Goal: Task Accomplishment & Management: Use online tool/utility

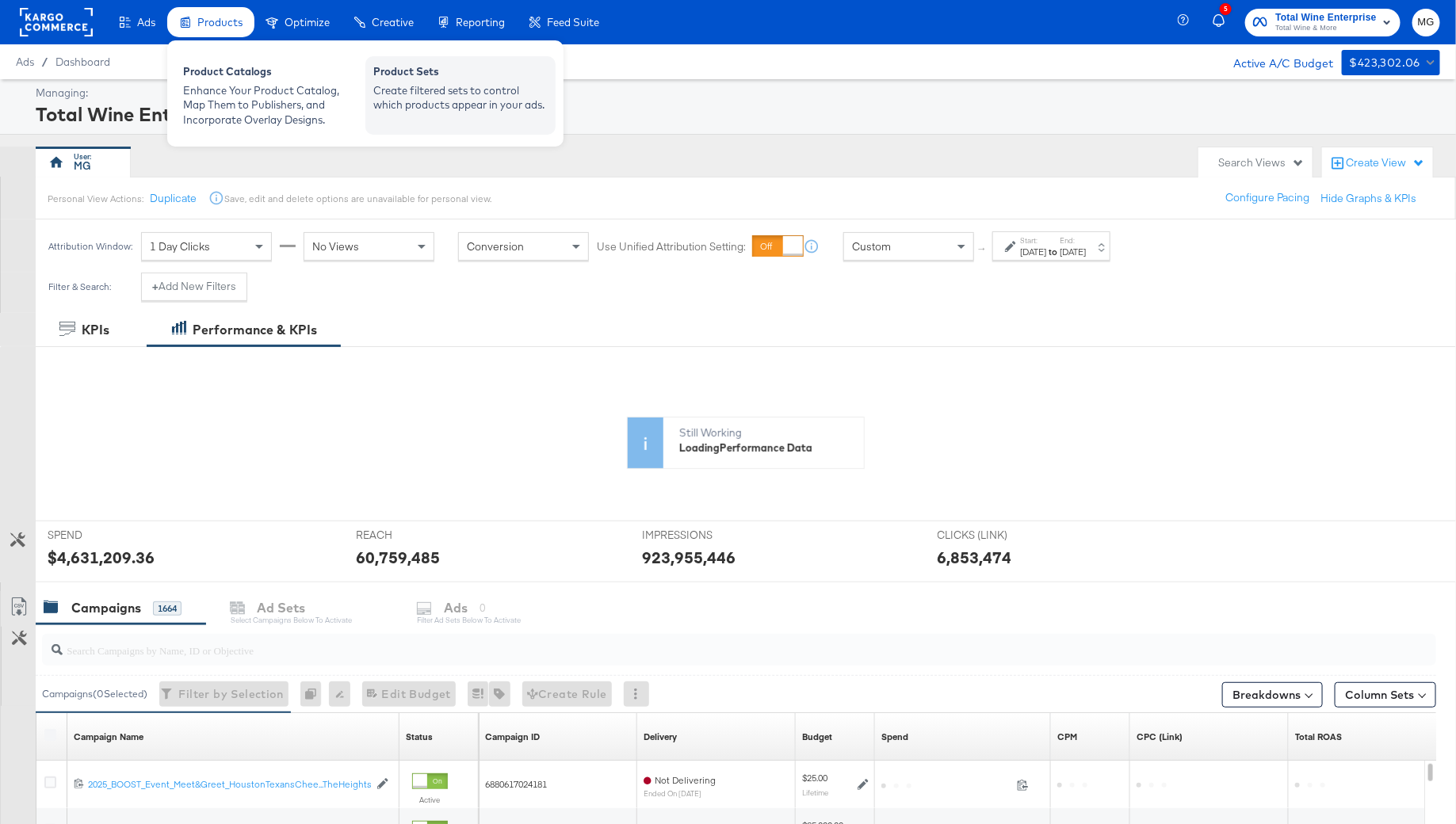
click at [465, 109] on div "Create filtered sets to control which products appear in your ads." at bounding box center [460, 97] width 174 height 29
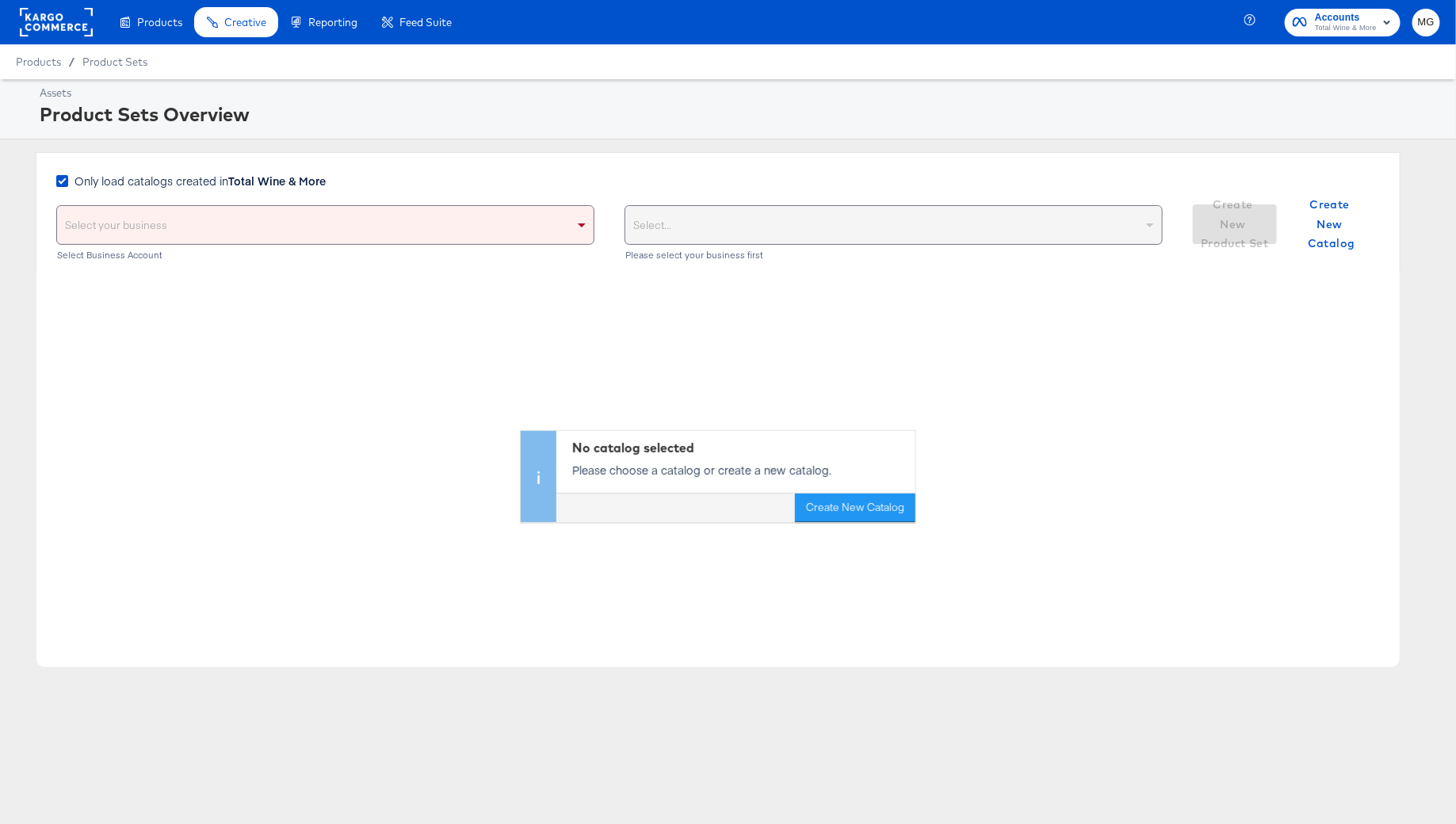
click at [458, 231] on div "Select your business" at bounding box center [325, 225] width 537 height 38
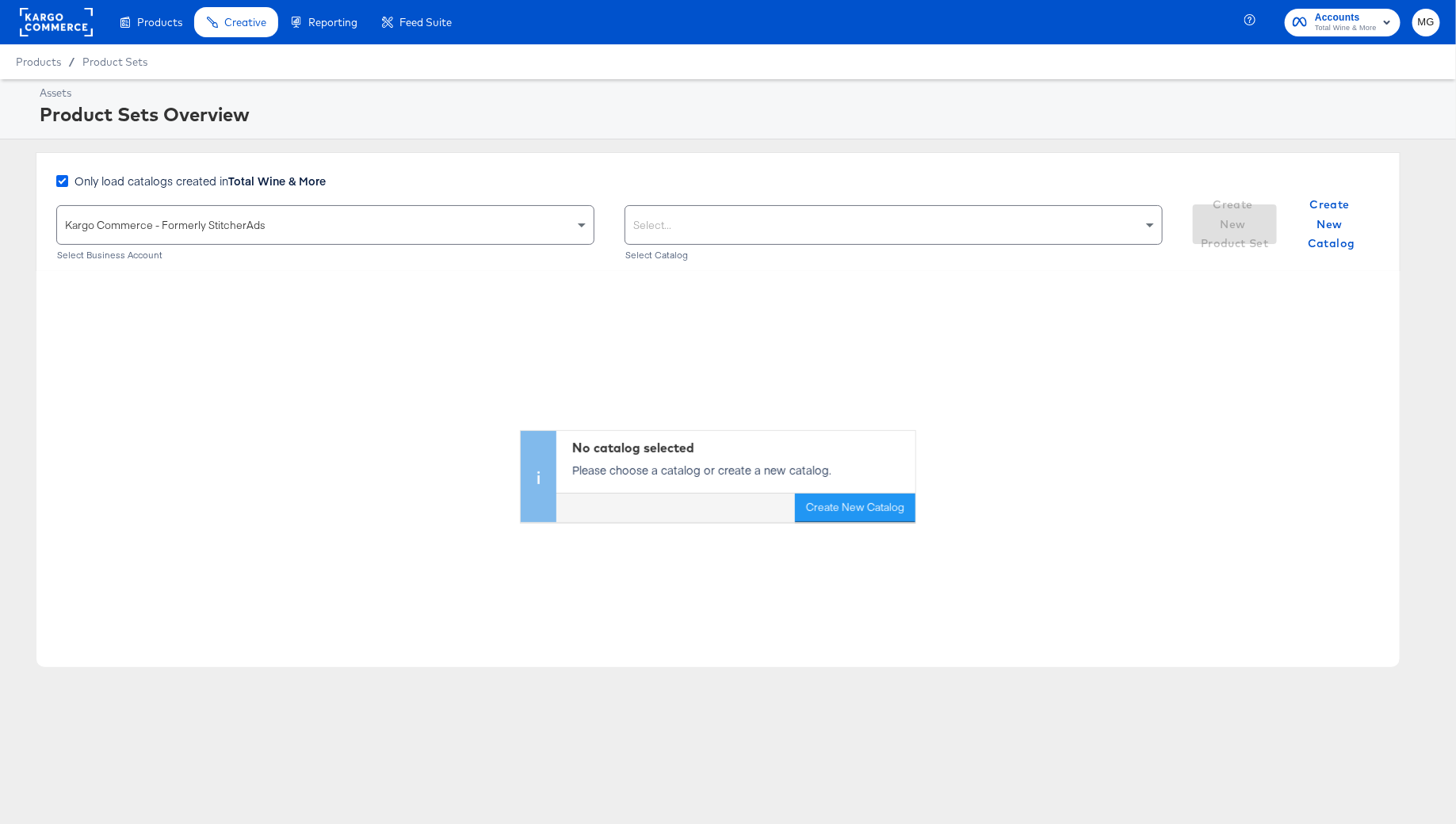
click at [56, 179] on icon at bounding box center [62, 181] width 12 height 12
click at [0, 0] on input "Only load catalogs created in Total Wine & More" at bounding box center [0, 0] width 0 height 0
click at [713, 242] on div "Choose the product catalog that includes what you want to sell" at bounding box center [893, 225] width 537 height 38
click at [701, 222] on div "Choose the product catalog that includes what you want to sell" at bounding box center [893, 225] width 537 height 38
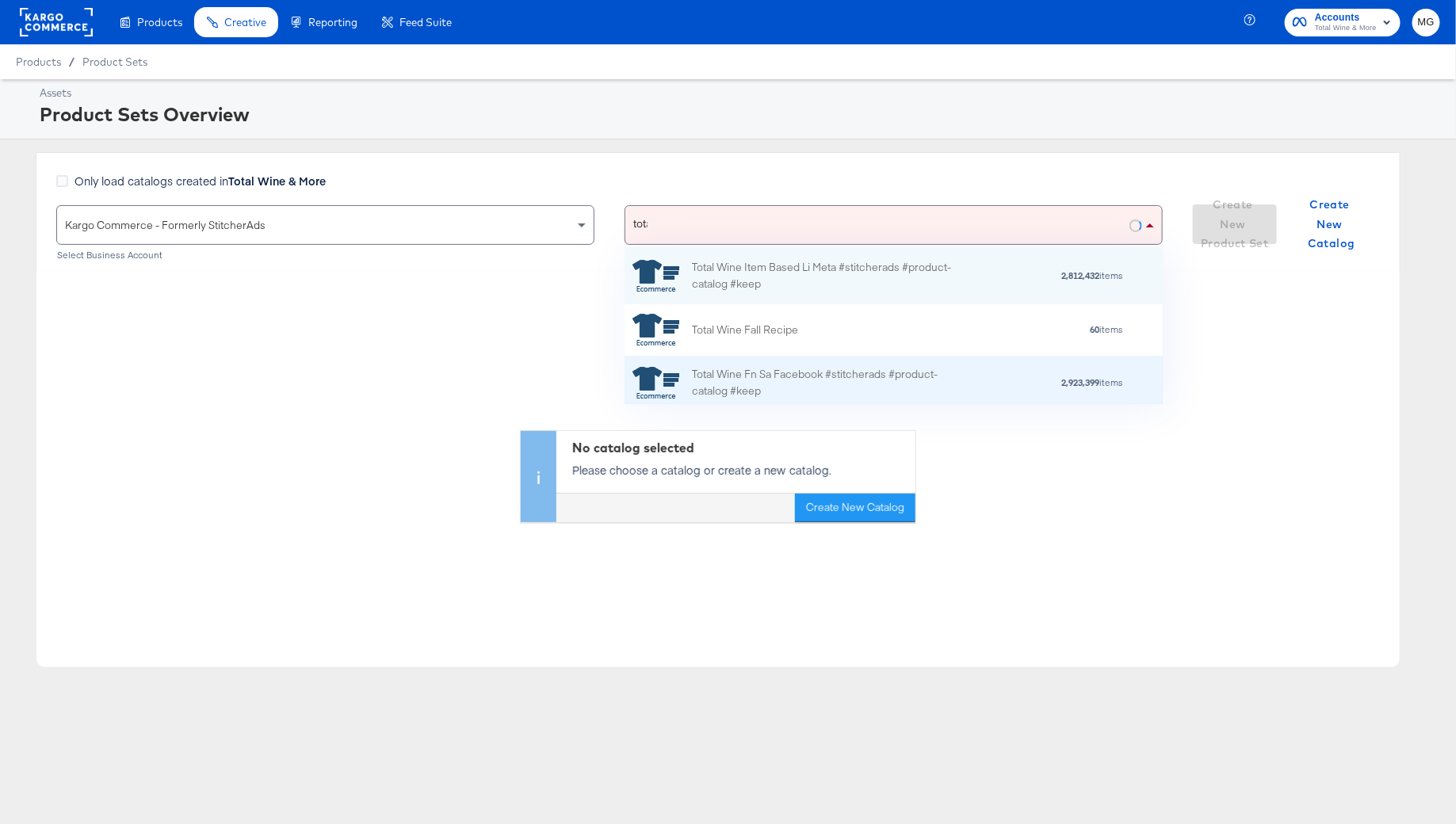
type input "total"
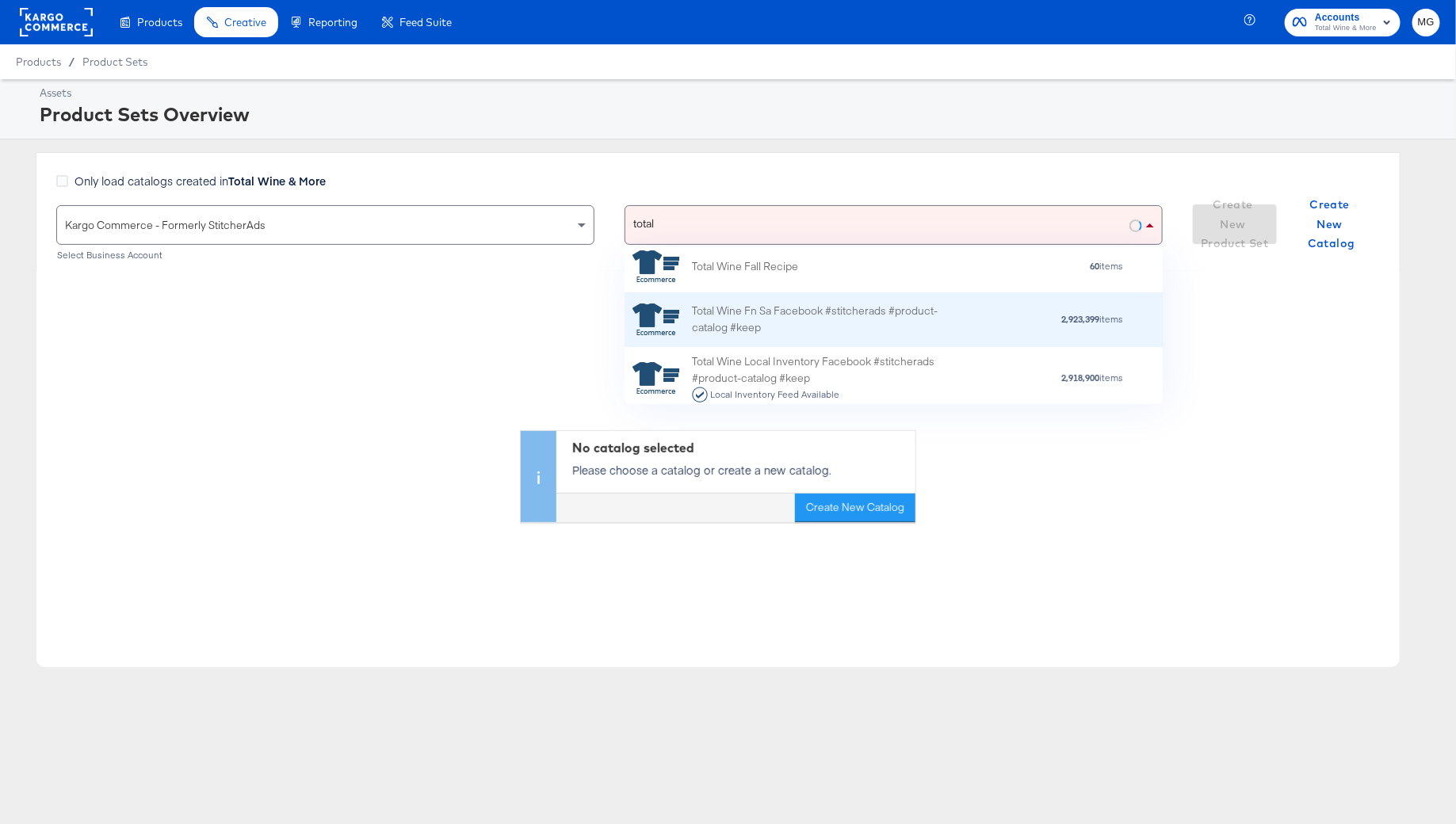
scroll to position [65, 0]
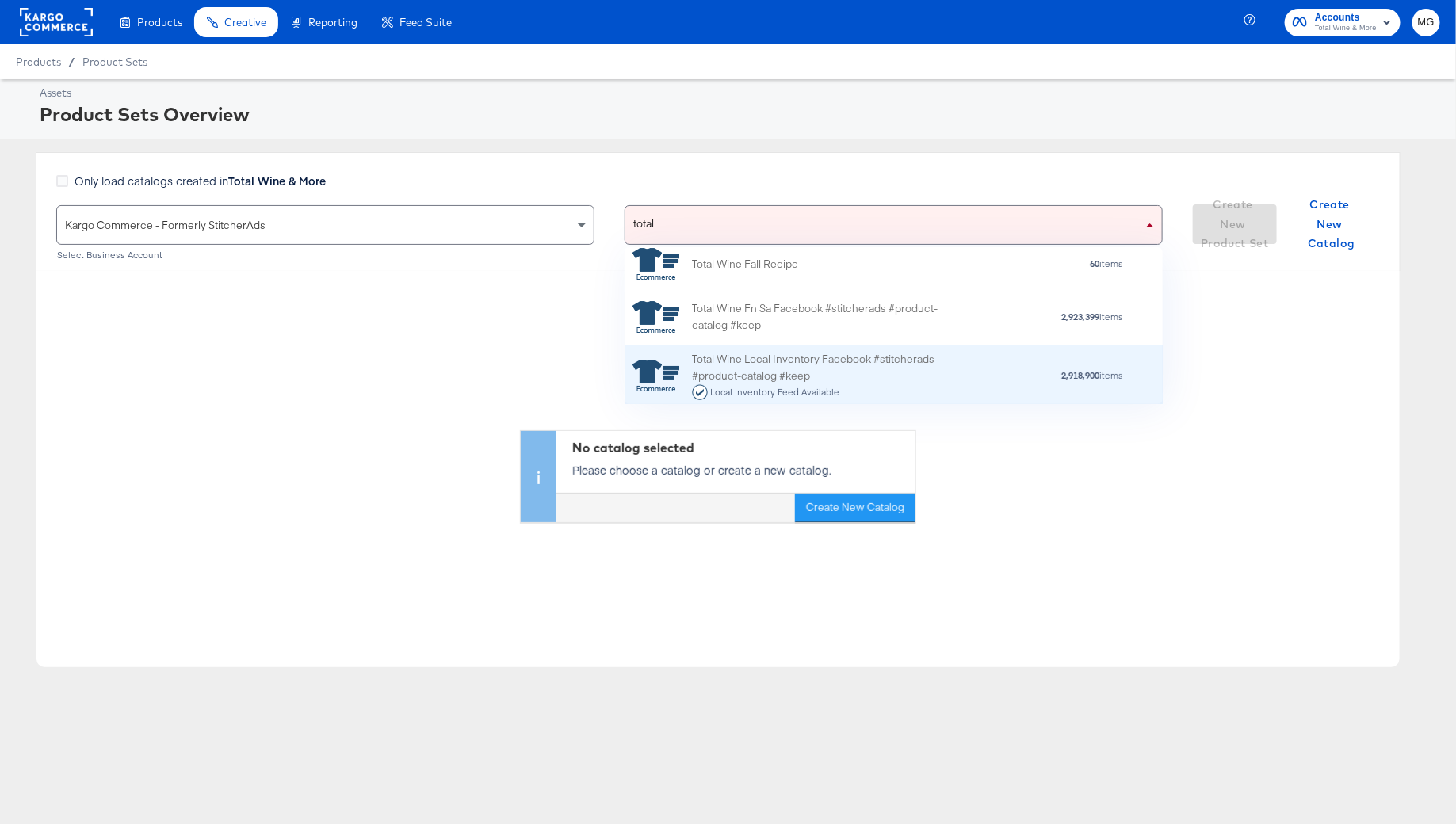
click at [852, 377] on div "Total Wine Local Inventory Facebook #stitcherads #product-catalog #keep Local I…" at bounding box center [830, 376] width 278 height 49
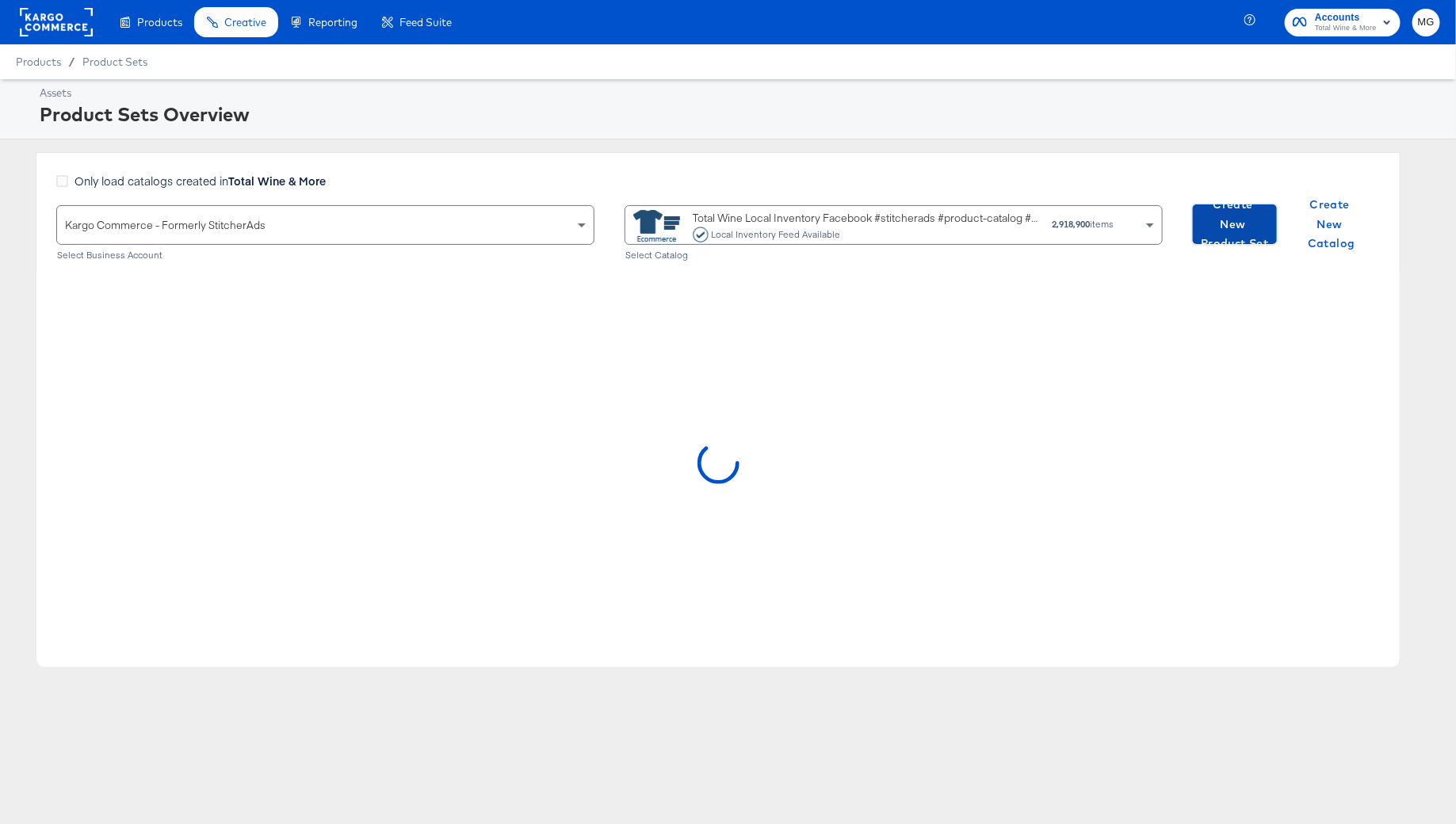
click at [1245, 214] on span "Create New Product Set" at bounding box center [1234, 224] width 71 height 59
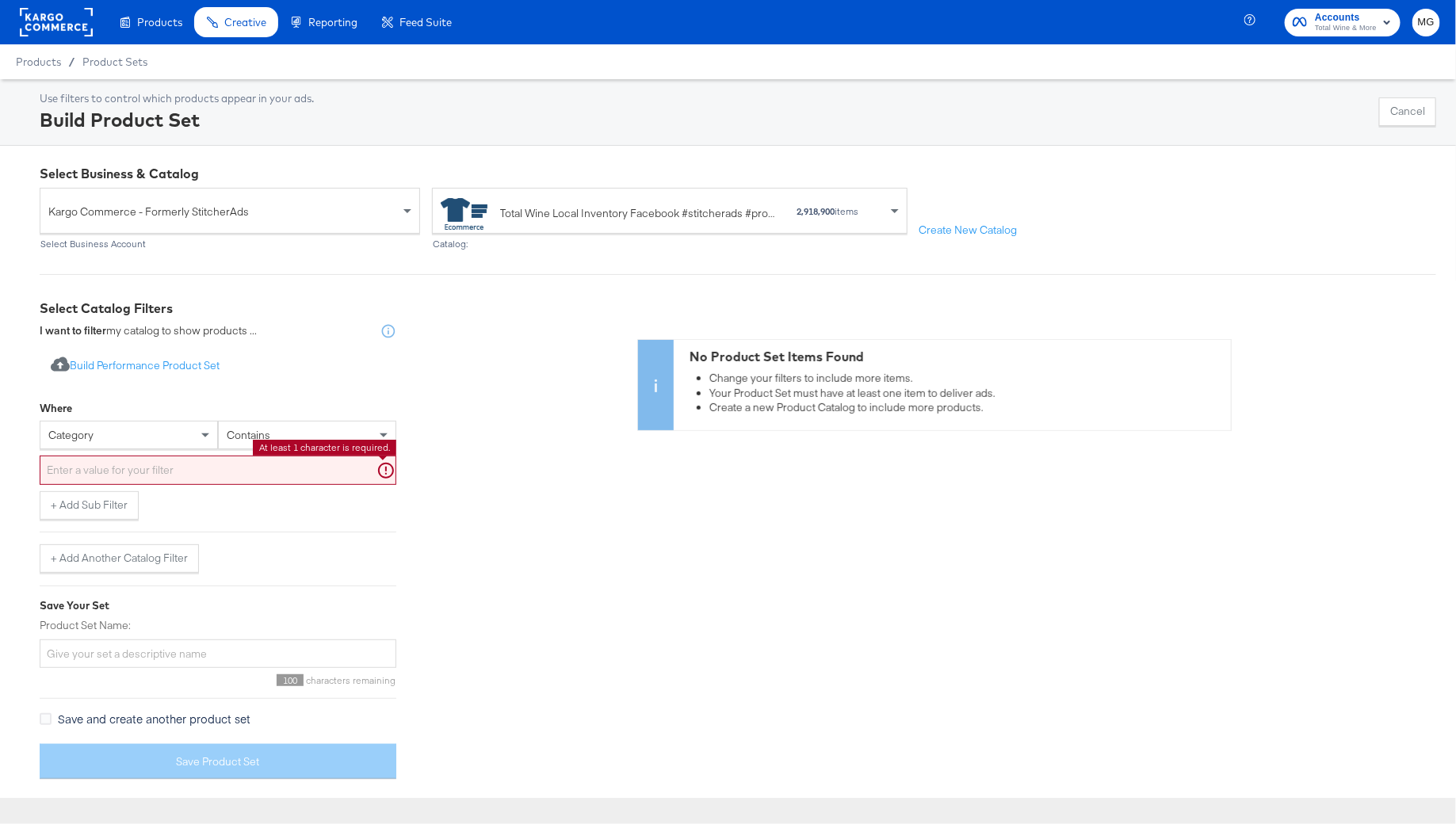
click at [190, 466] on input "text" at bounding box center [217, 469] width 356 height 29
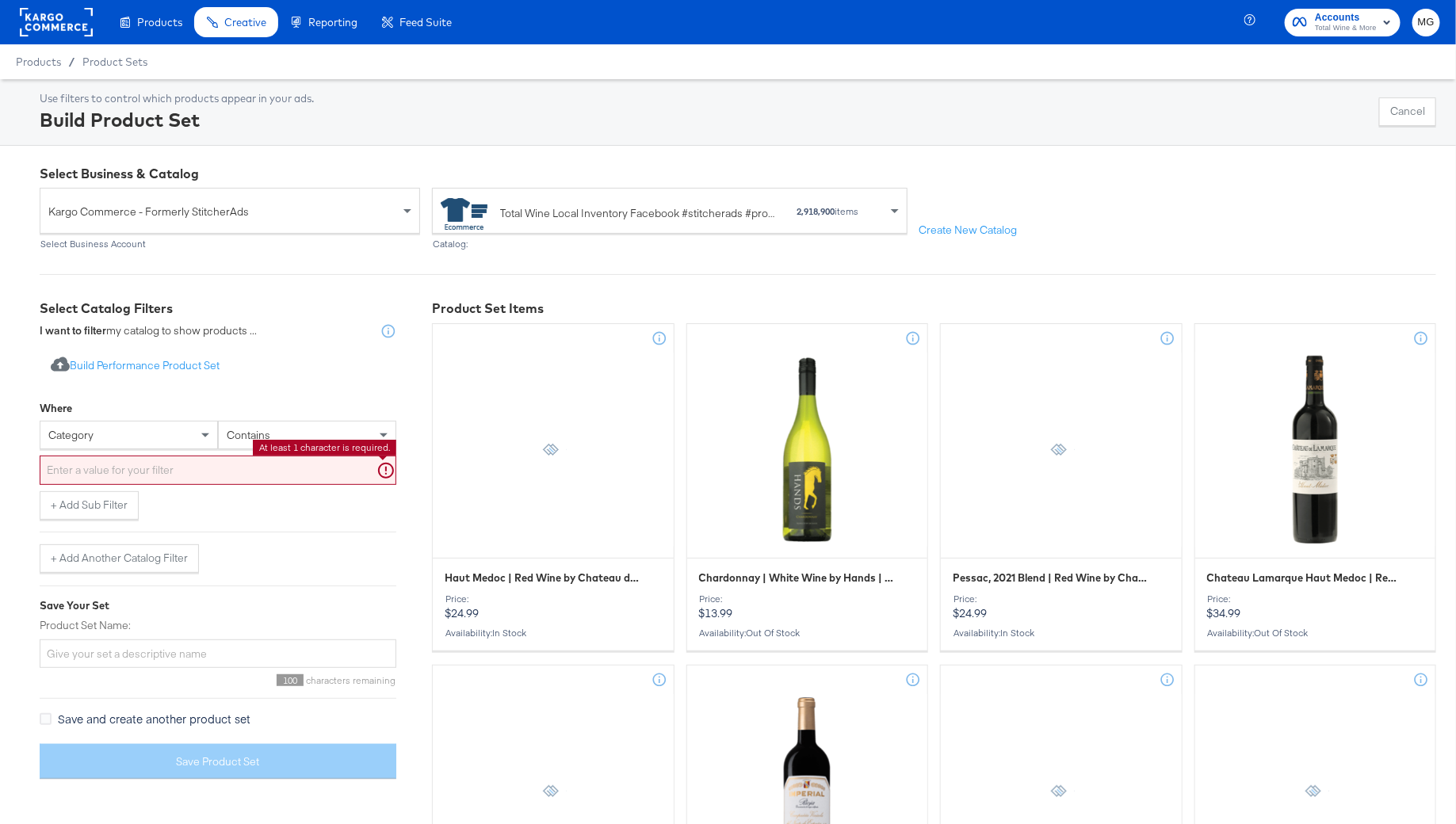
click at [158, 438] on div "category" at bounding box center [128, 435] width 177 height 27
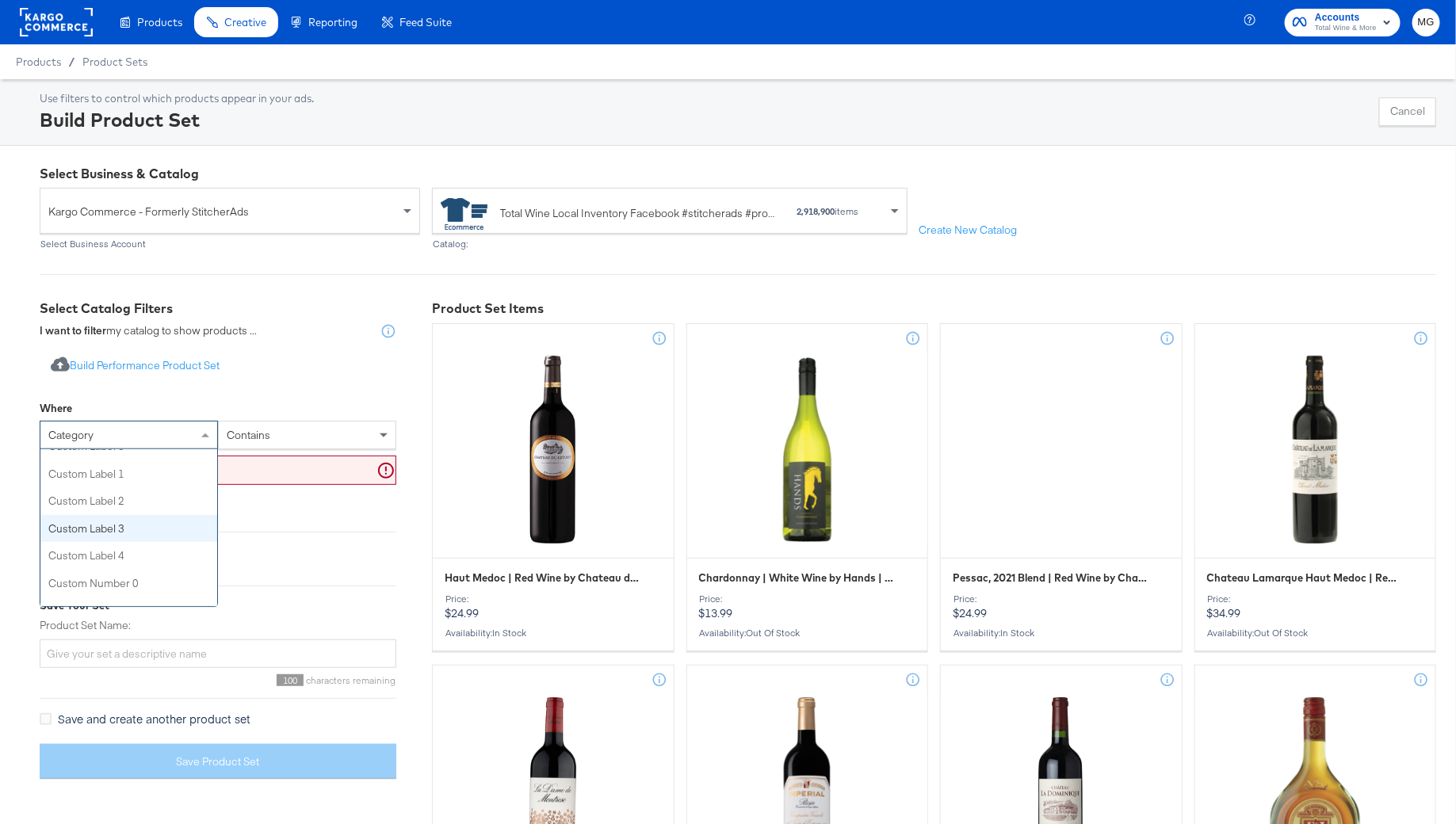
scroll to position [516, 0]
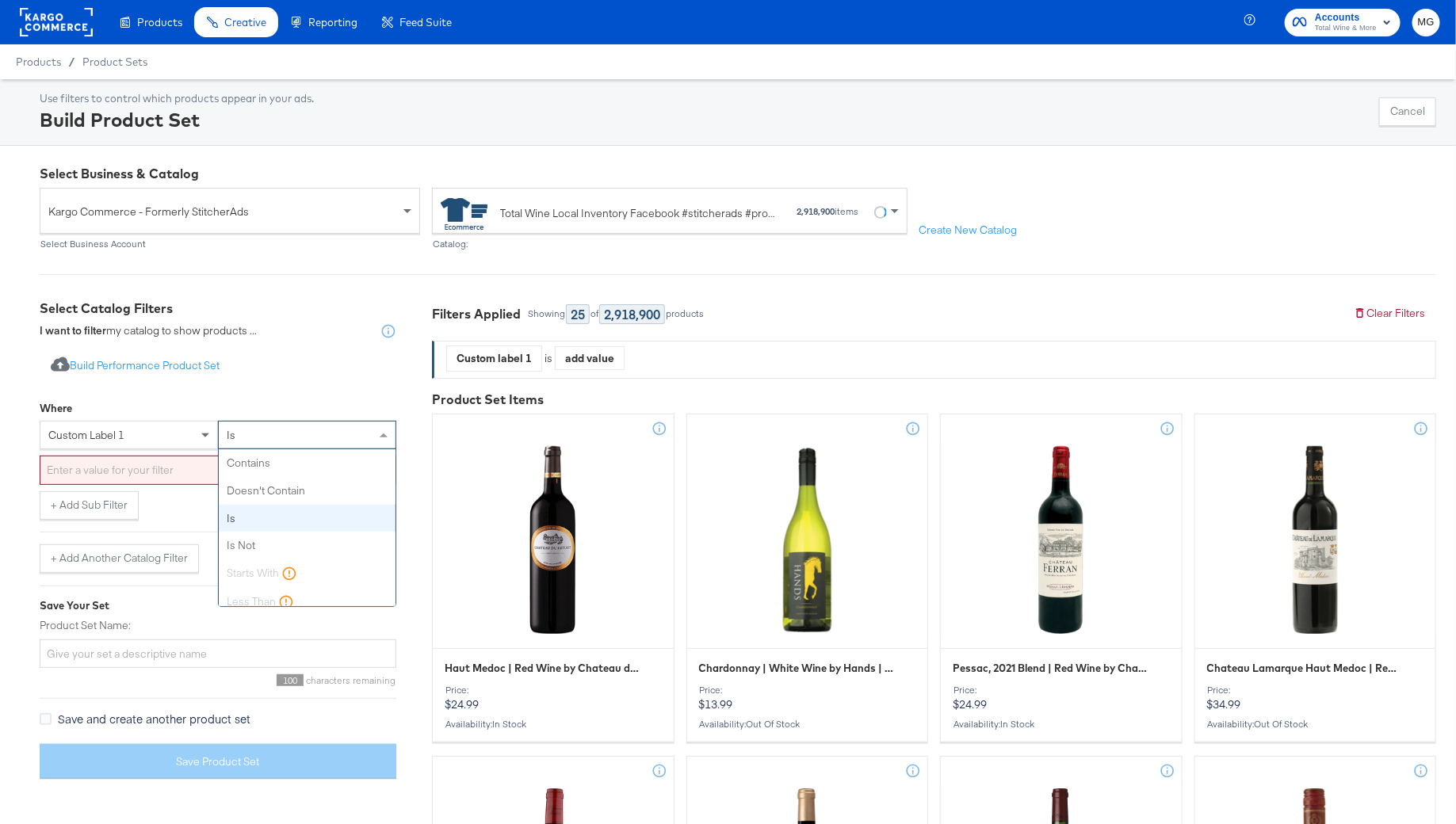
click at [278, 425] on div "is" at bounding box center [307, 435] width 177 height 27
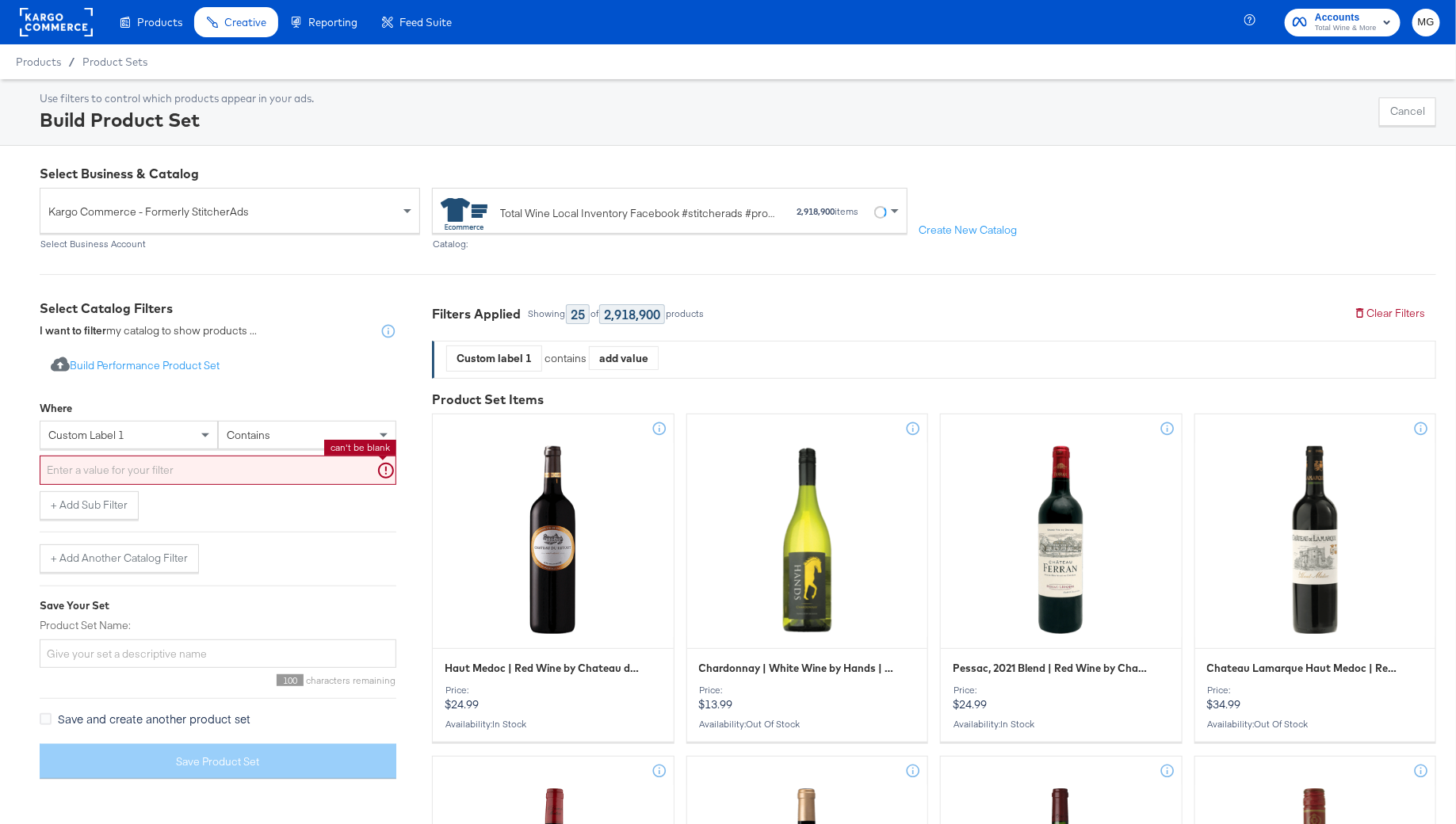
click at [263, 466] on input "text" at bounding box center [217, 469] width 356 height 29
click at [152, 440] on div "custom label 1" at bounding box center [128, 435] width 177 height 27
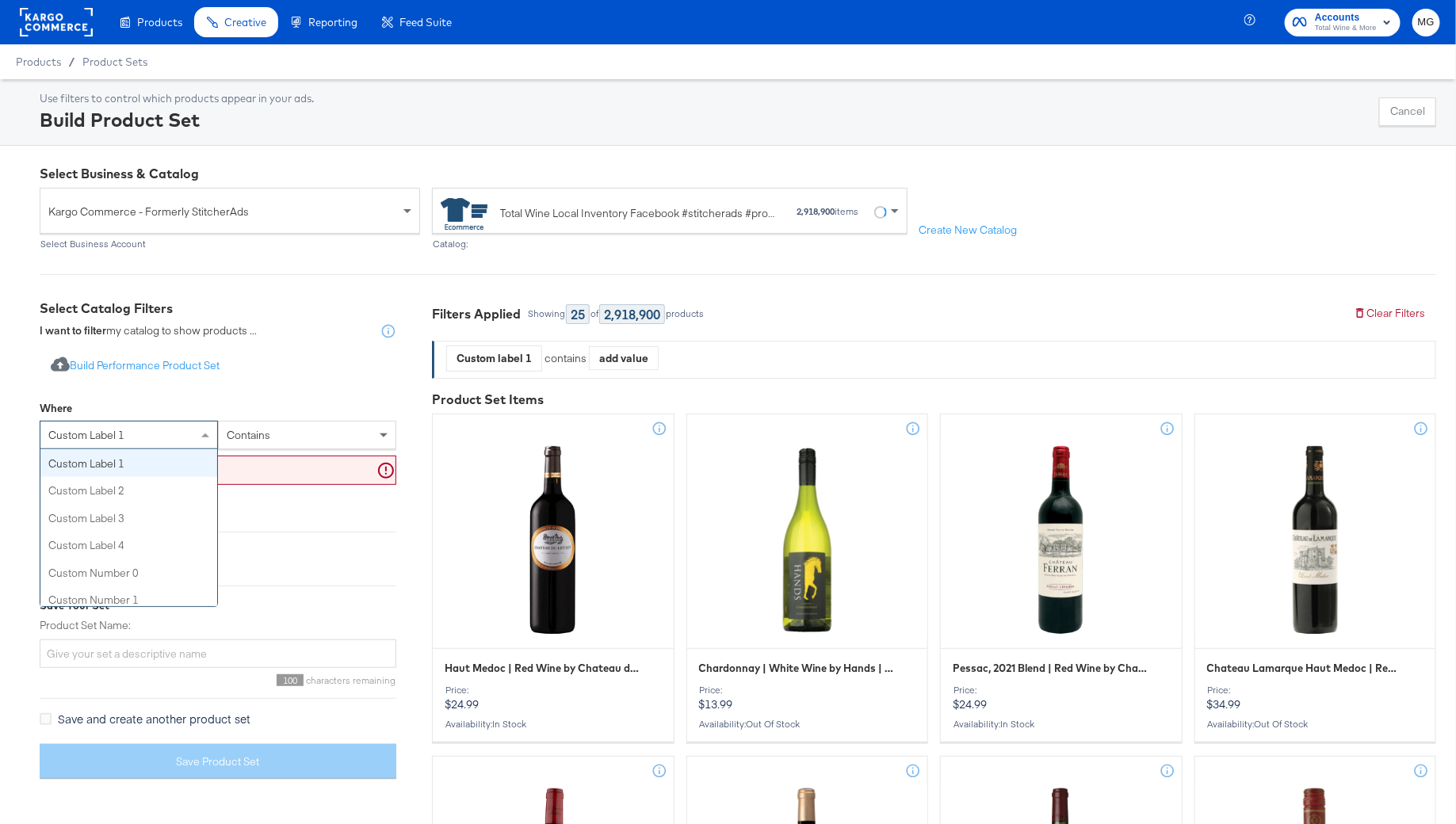
click at [312, 462] on input "text" at bounding box center [217, 469] width 356 height 29
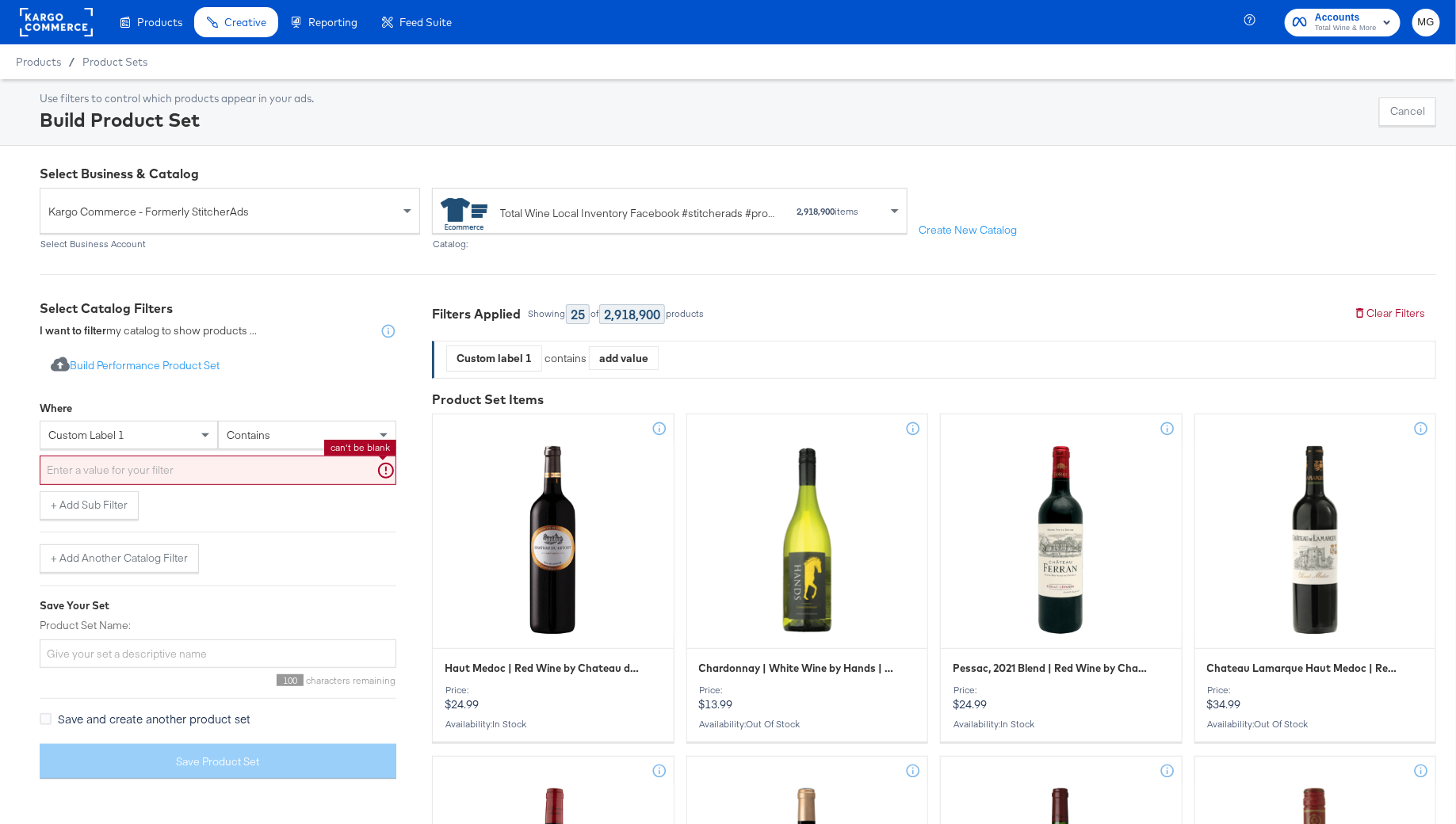
click at [212, 470] on input "text" at bounding box center [217, 469] width 356 height 29
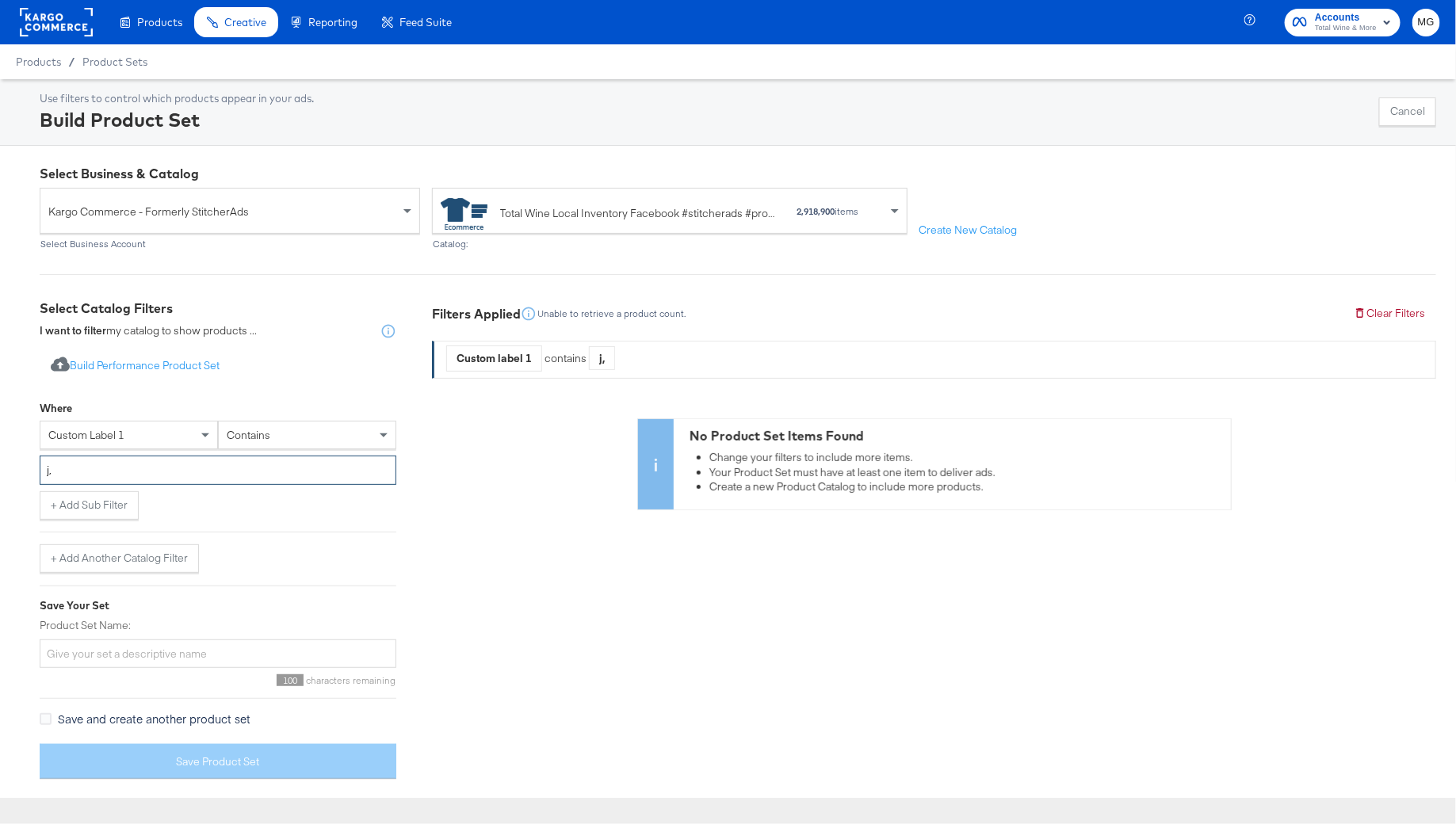
type input "j"
click at [241, 470] on input "text" at bounding box center [217, 469] width 356 height 29
type input "1,2,3"
click at [231, 457] on input "1,2,3" at bounding box center [217, 469] width 356 height 29
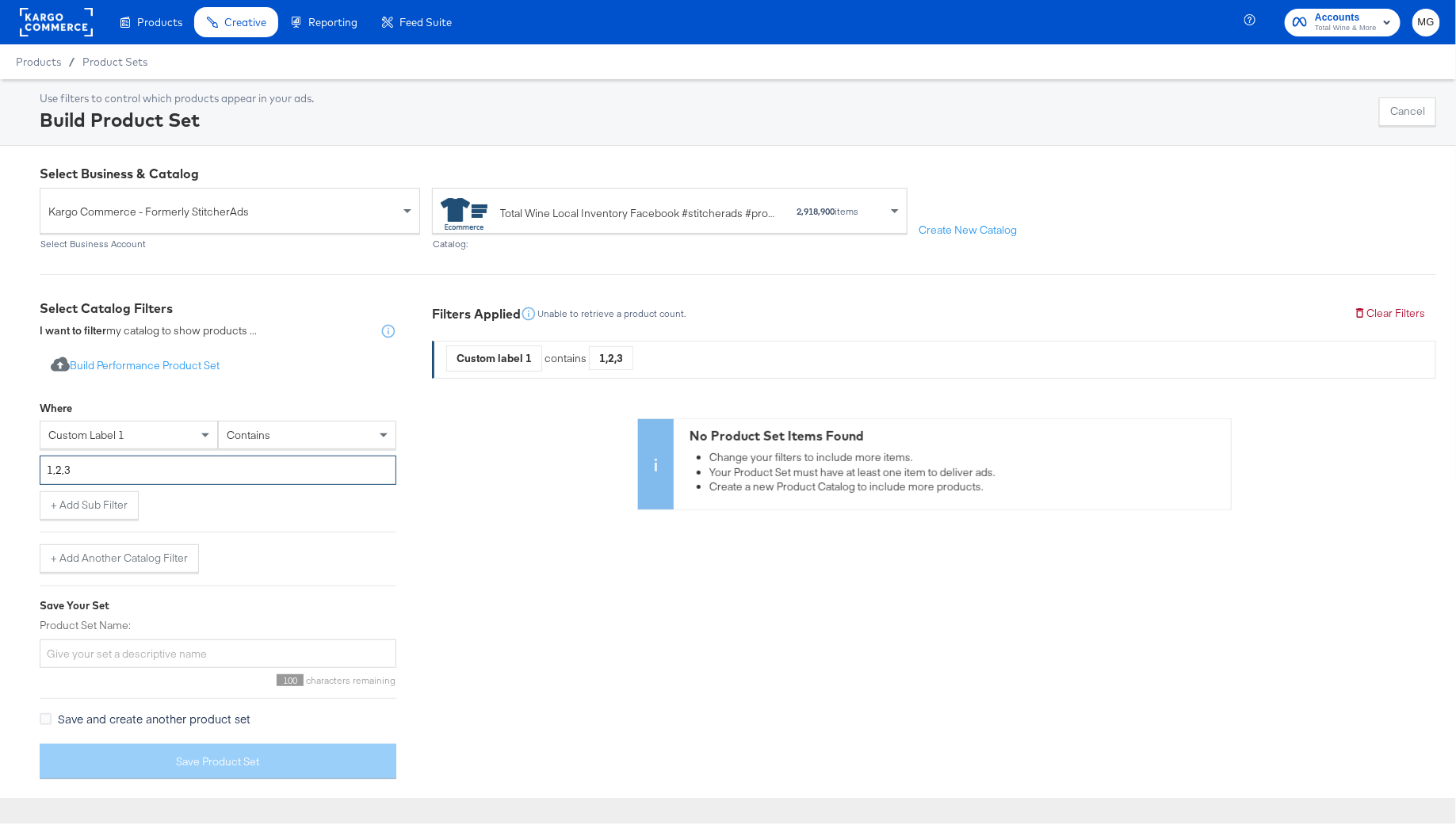
click at [231, 457] on input "1,2,3" at bounding box center [217, 469] width 356 height 29
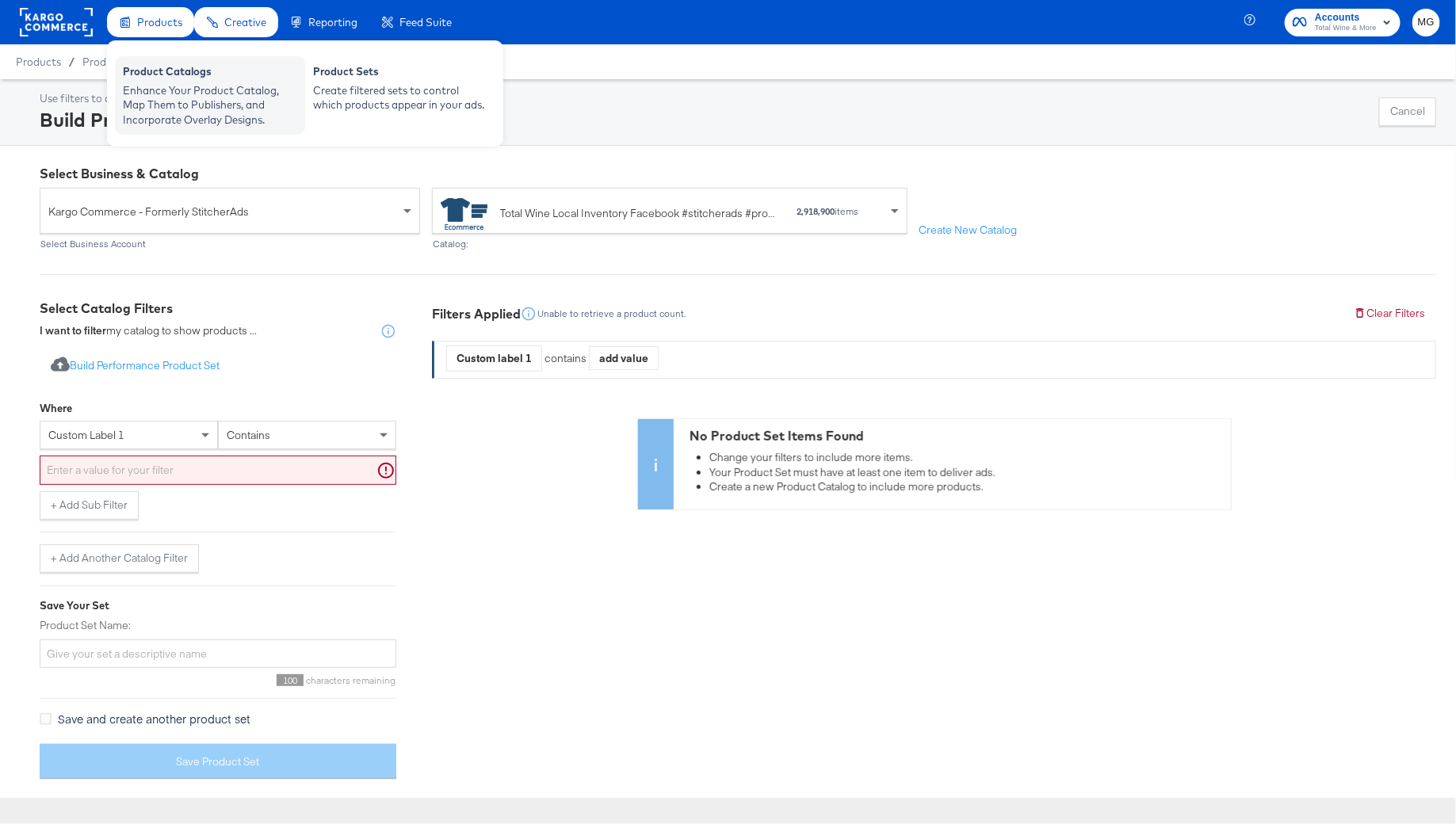
click at [176, 77] on div "Product Catalogs" at bounding box center [210, 74] width 174 height 19
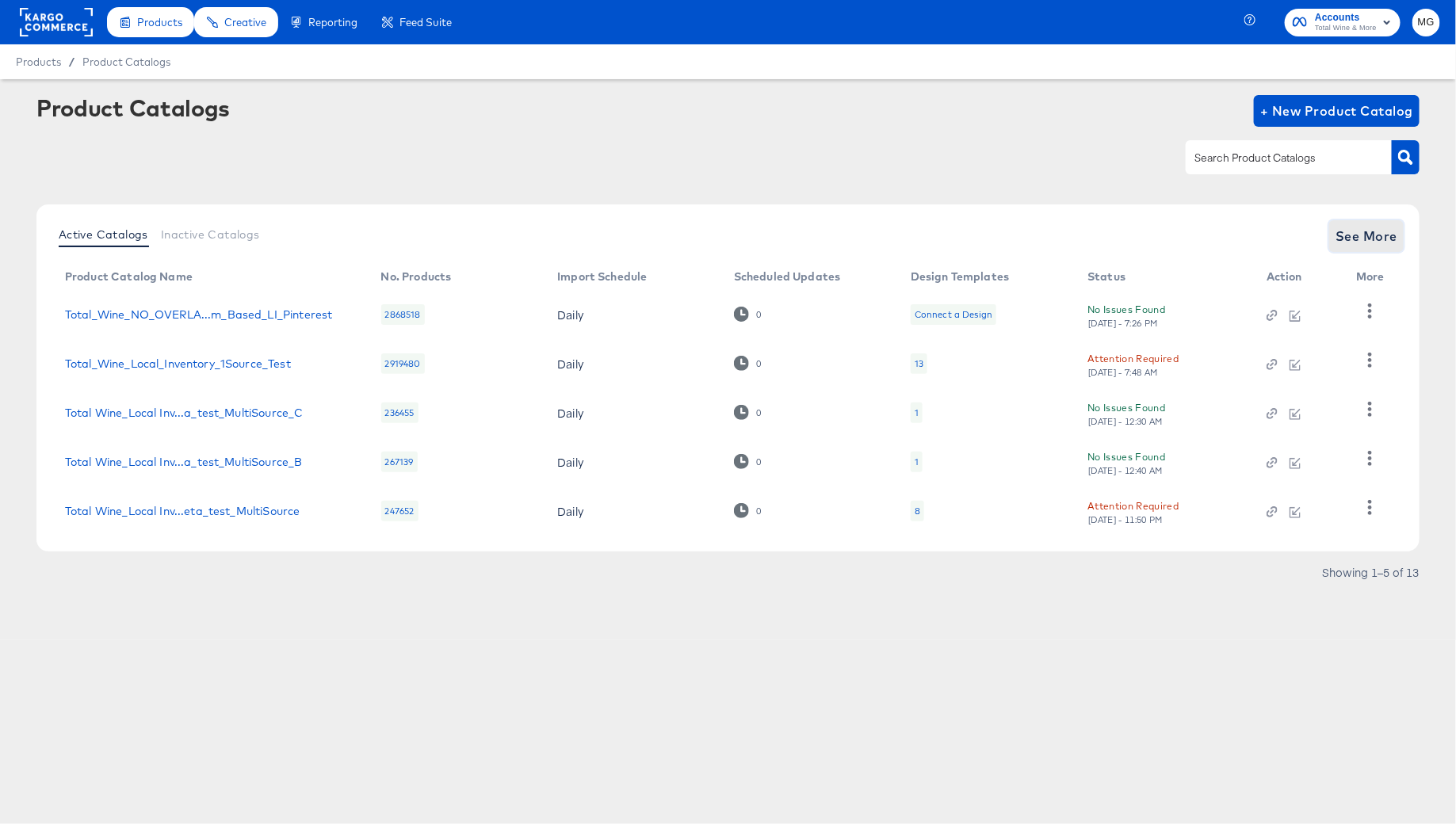
click at [1386, 237] on span "See More" at bounding box center [1366, 236] width 62 height 22
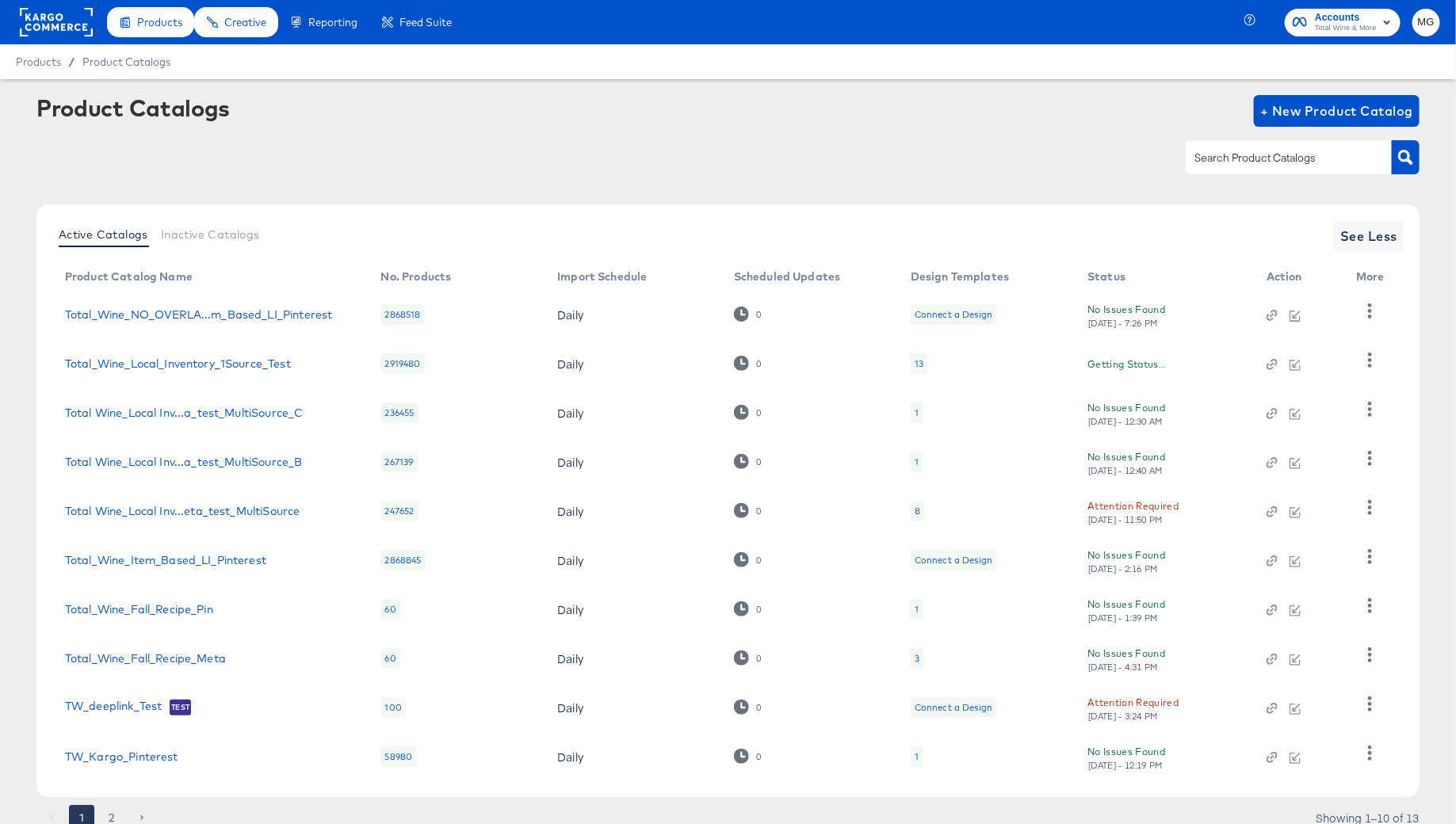
scroll to position [61, 0]
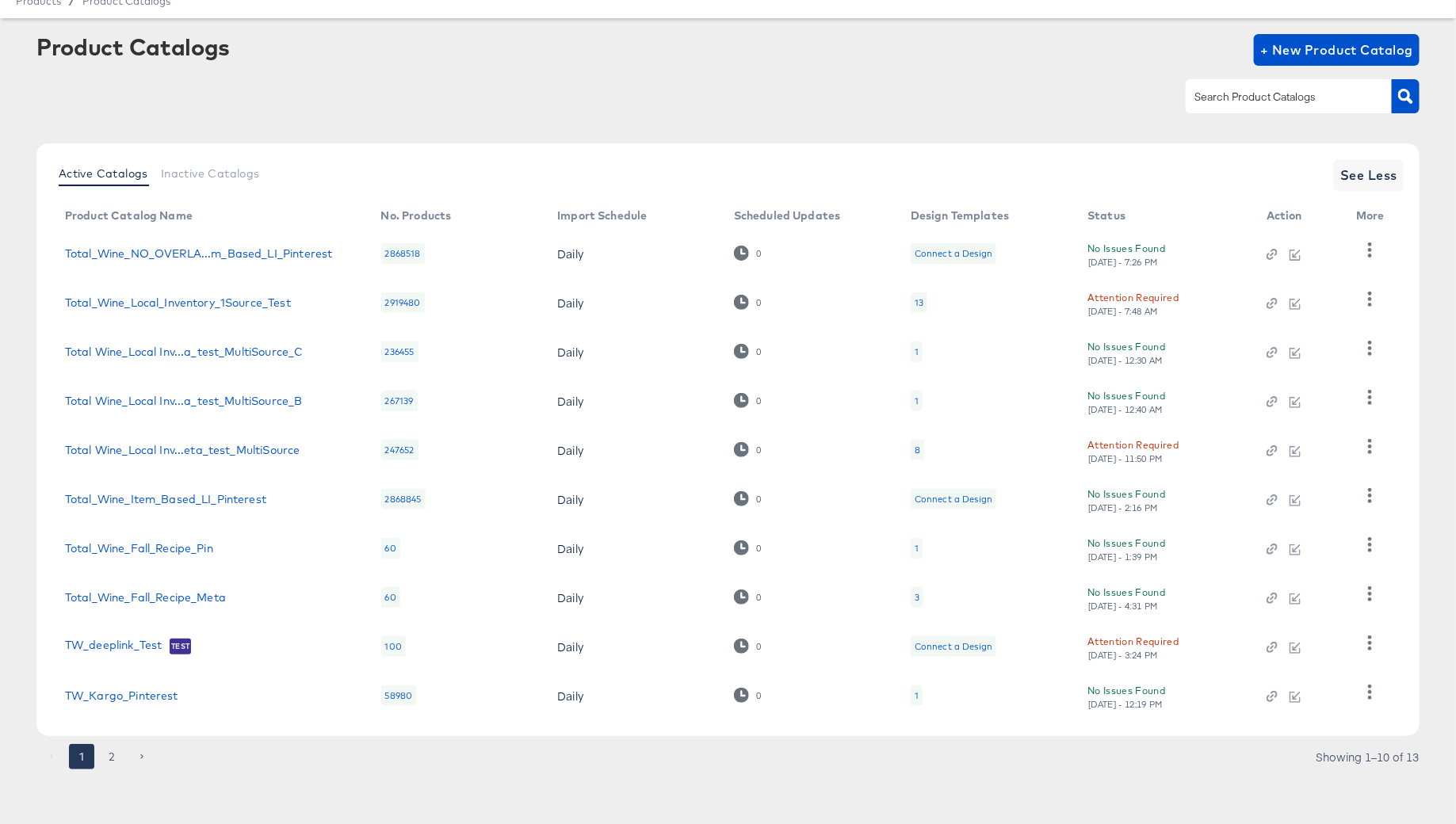
click at [96, 751] on li "2" at bounding box center [112, 756] width 30 height 25
click at [109, 756] on button "2" at bounding box center [112, 756] width 25 height 25
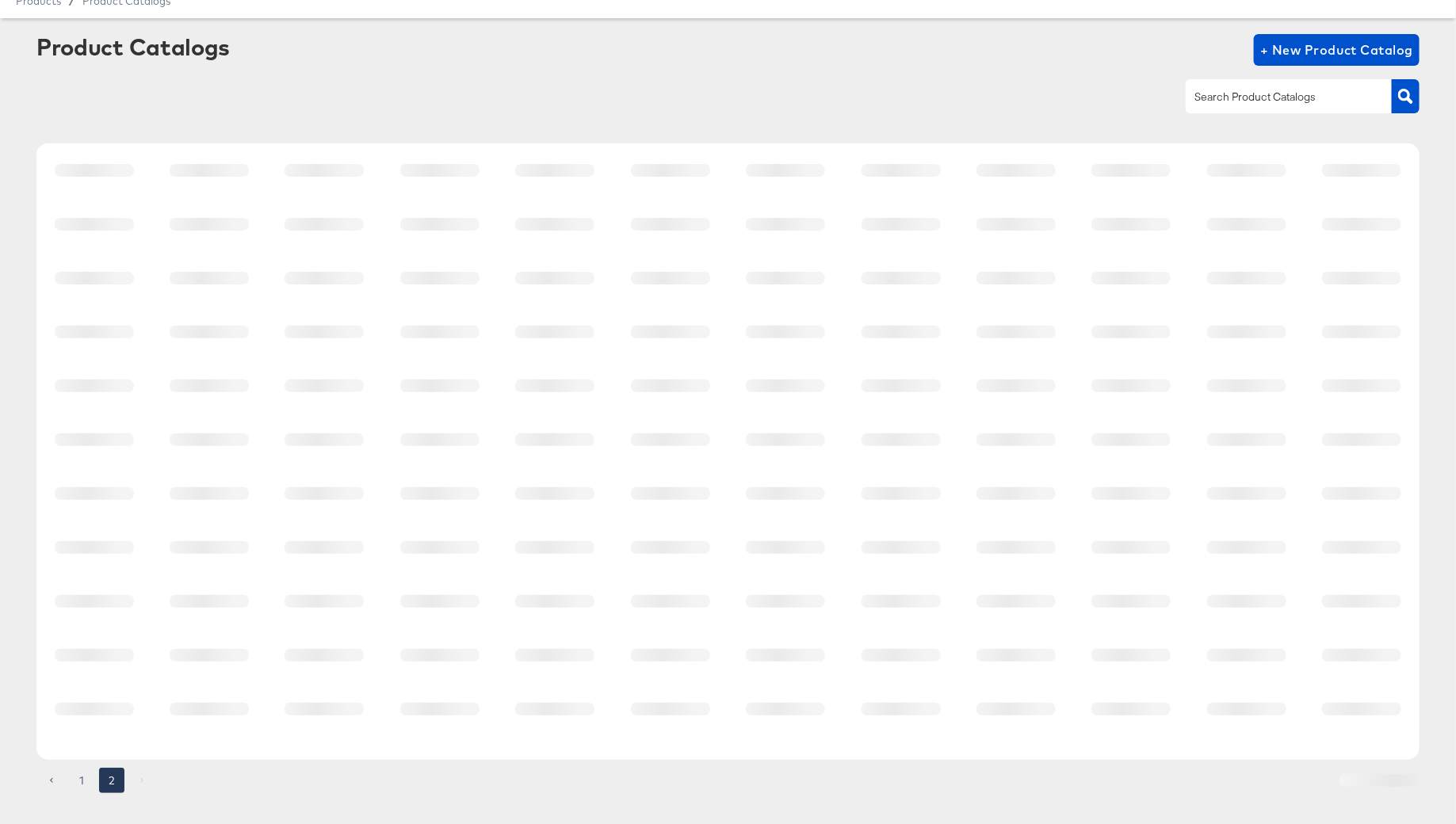
scroll to position [0, 0]
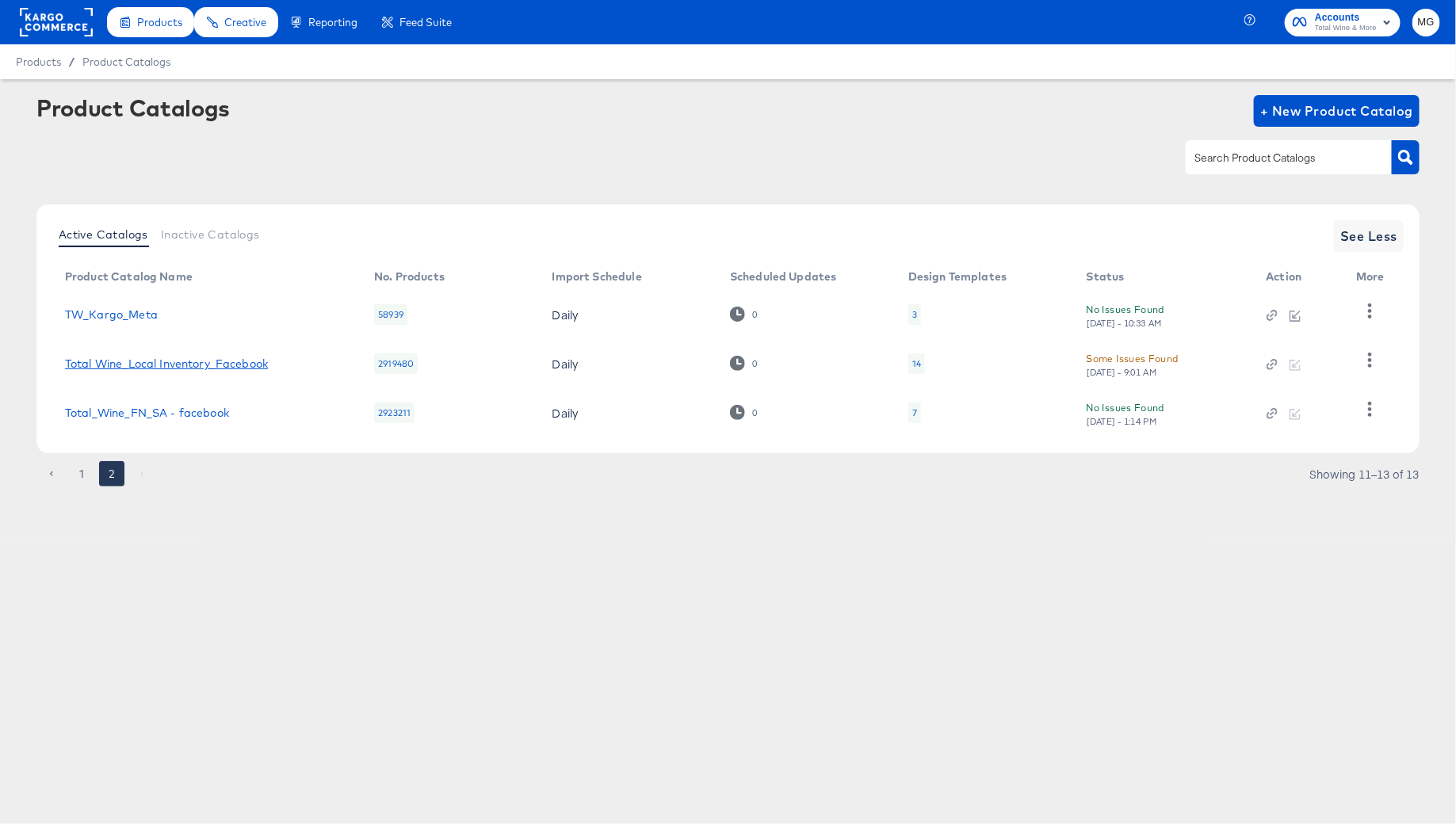
click at [214, 359] on link "Total Wine_Local Inventory_Facebook" at bounding box center [166, 363] width 203 height 13
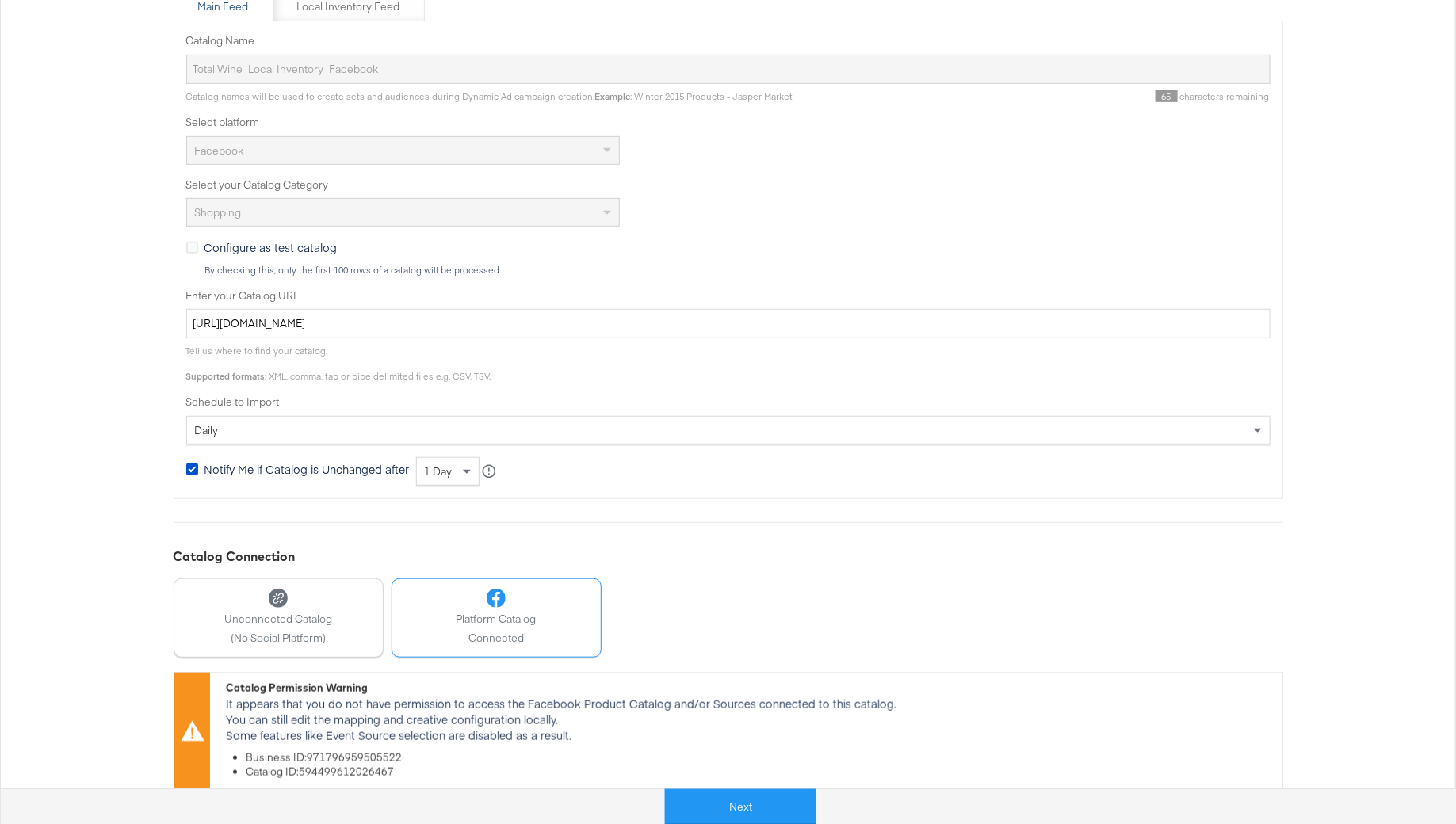
scroll to position [351, 0]
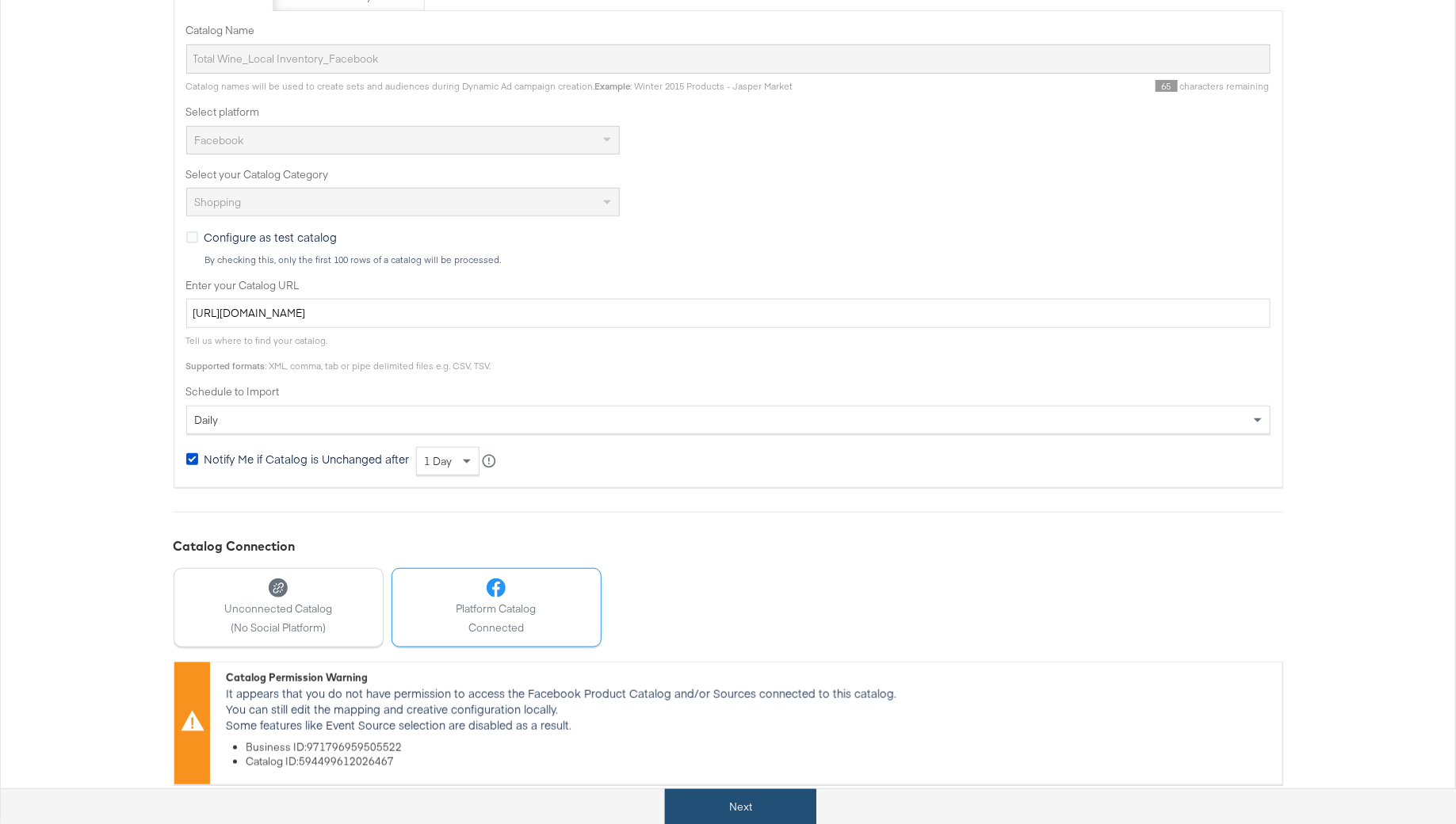
click at [753, 803] on button "Next" at bounding box center [741, 806] width 151 height 36
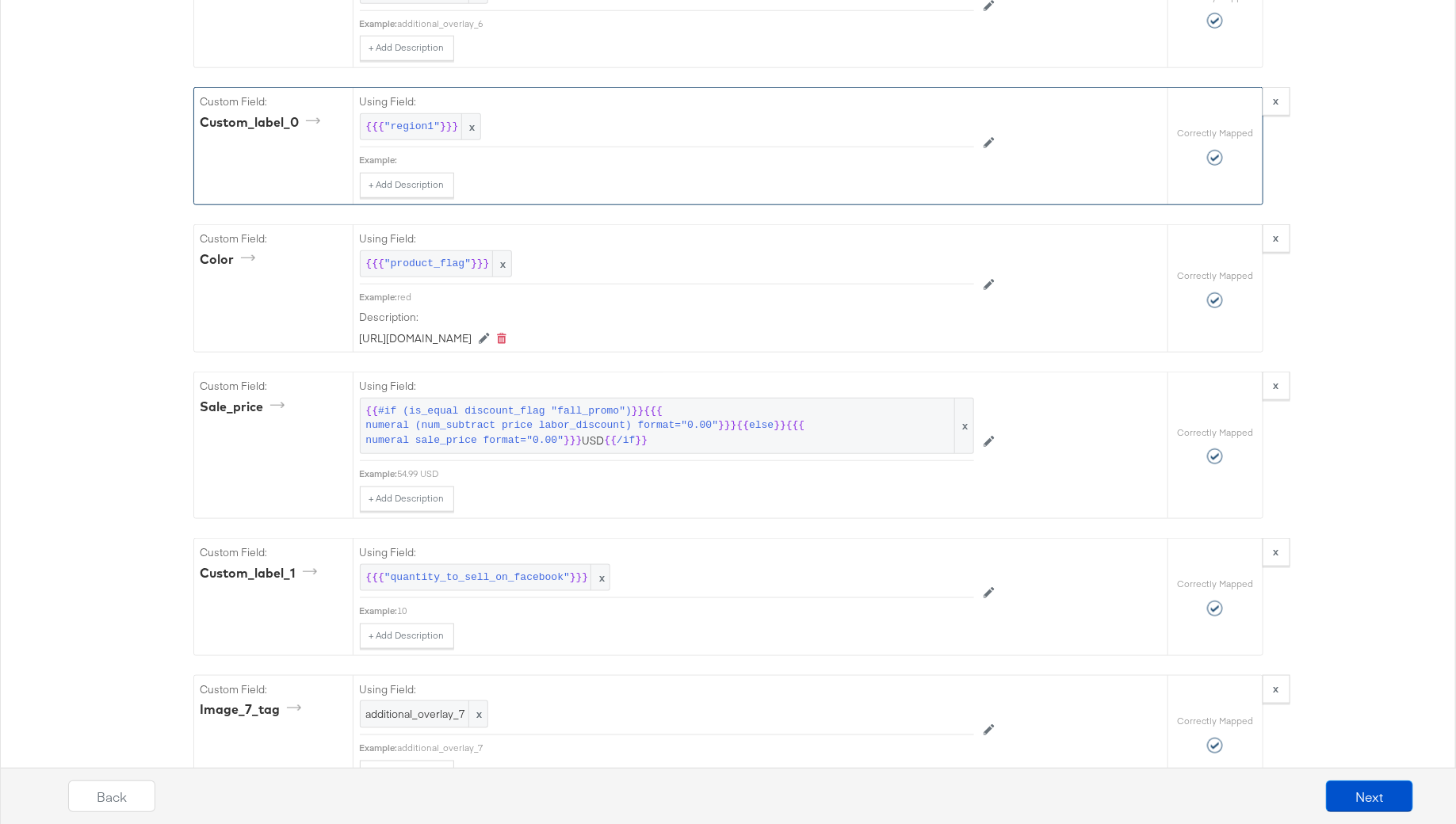
scroll to position [3278, 0]
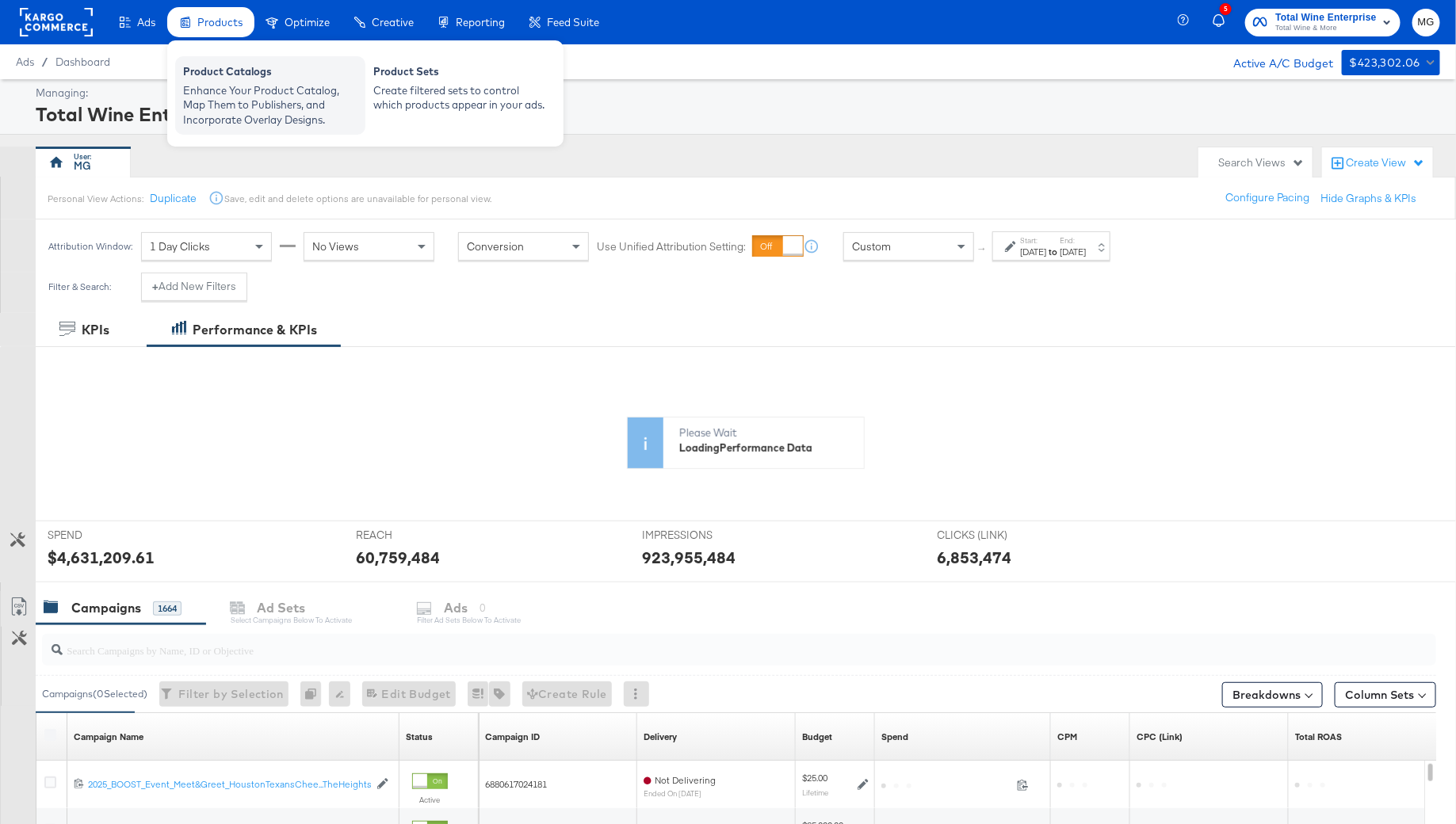
click at [218, 91] on div "Enhance Your Product Catalog, Map Them to Publishers, and Incorporate Overlay D…" at bounding box center [270, 105] width 174 height 44
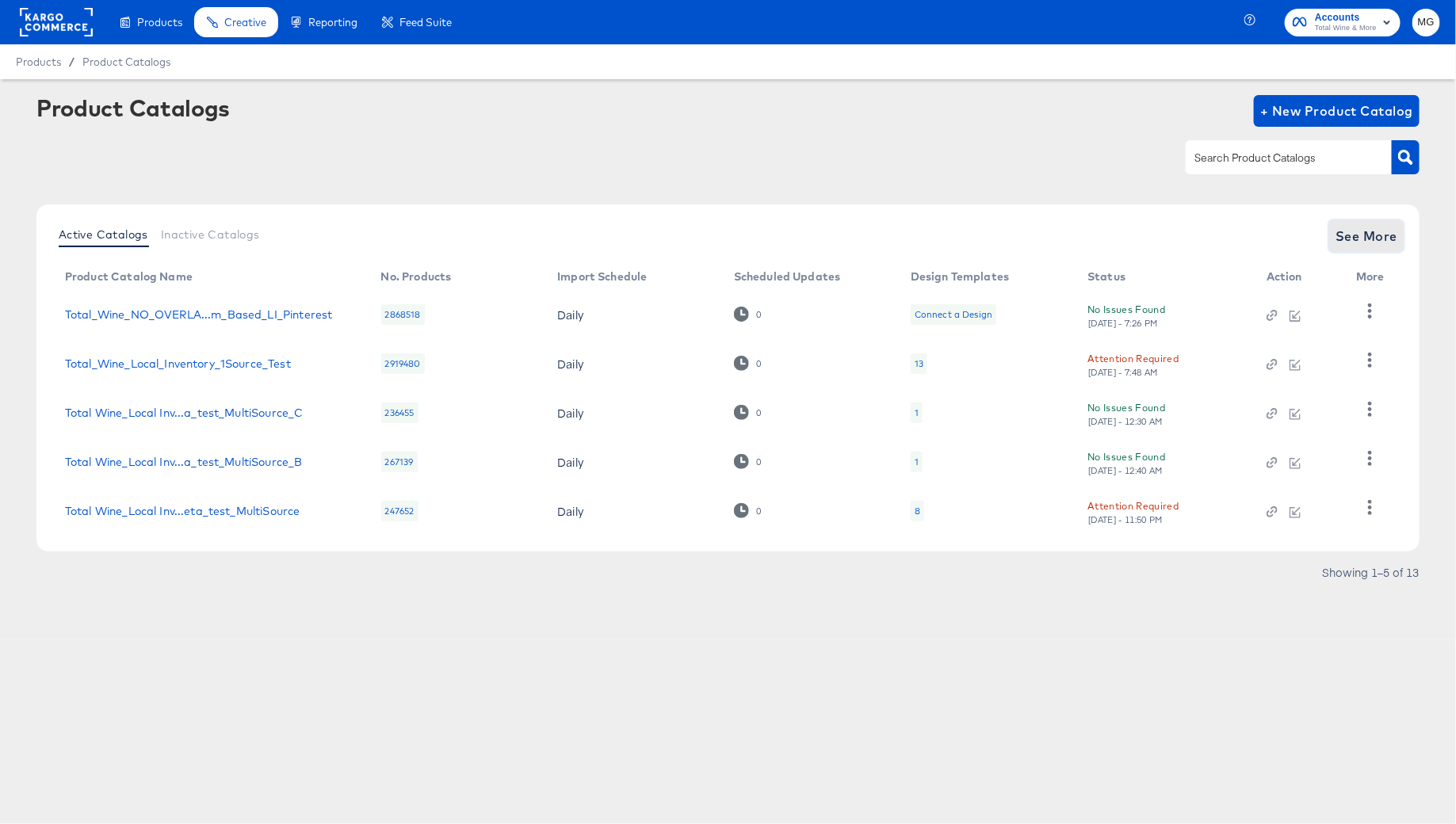
click at [1375, 234] on span "See More" at bounding box center [1366, 236] width 62 height 22
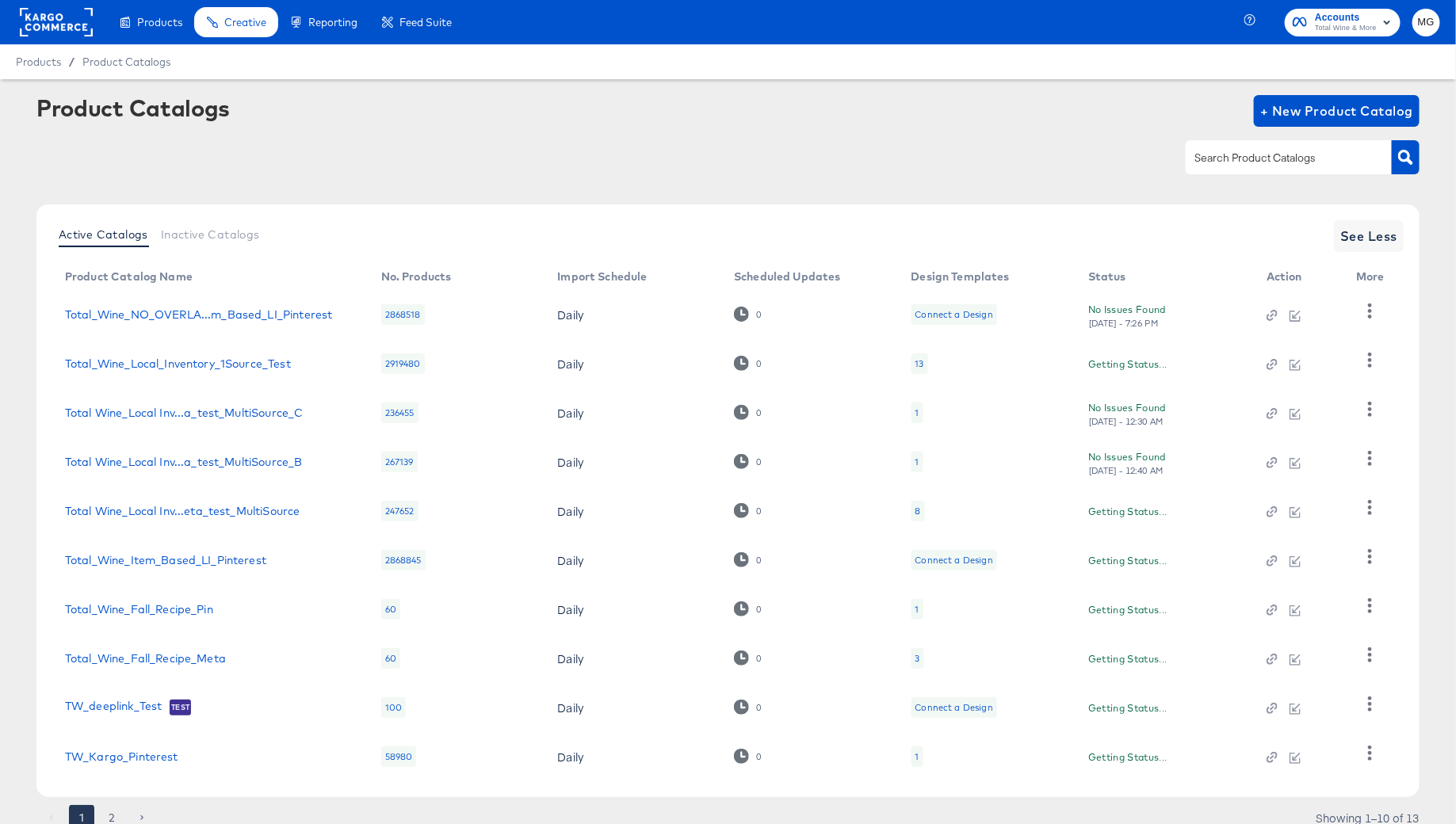
scroll to position [61, 0]
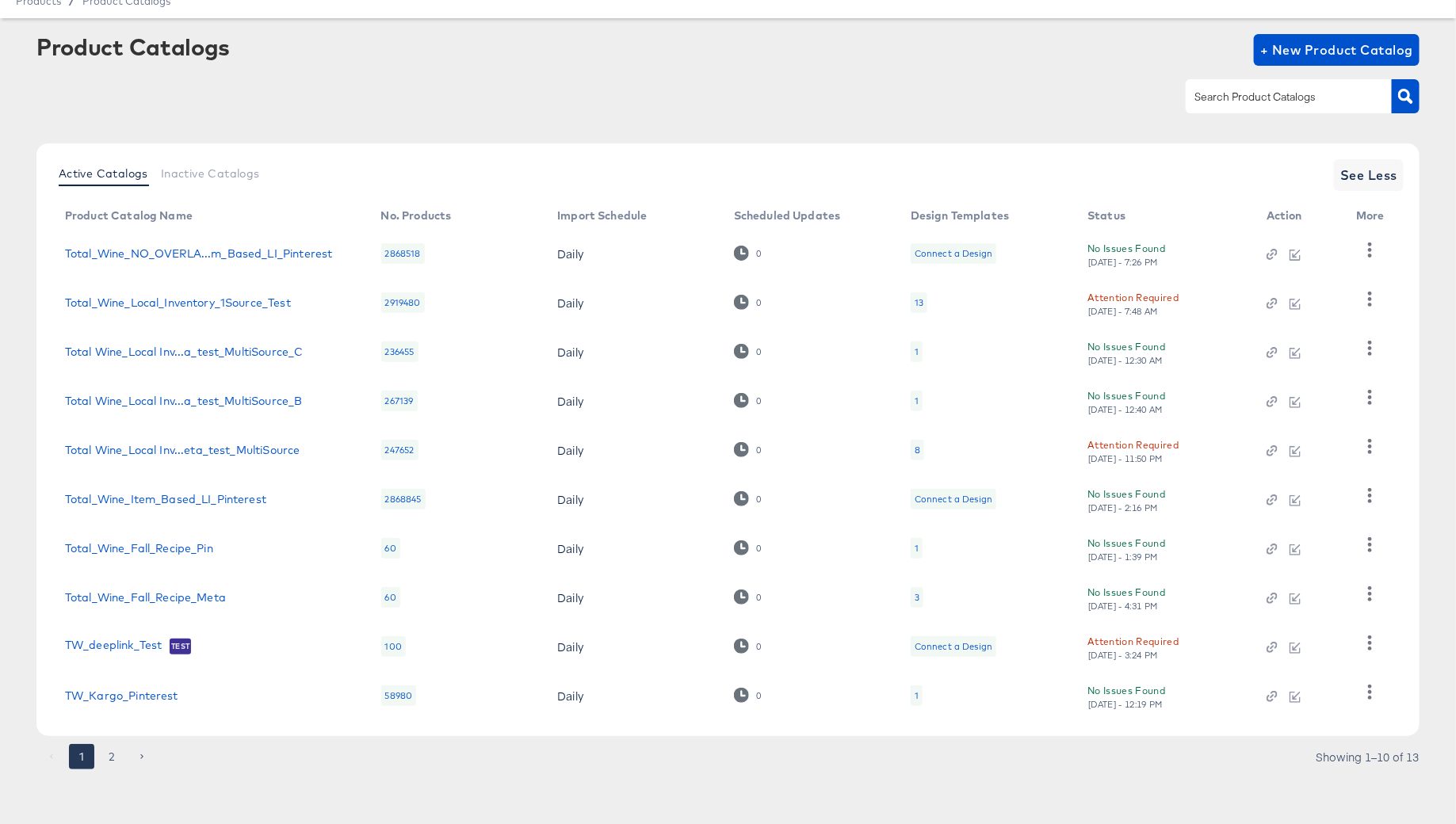
click at [108, 752] on button "2" at bounding box center [112, 756] width 25 height 25
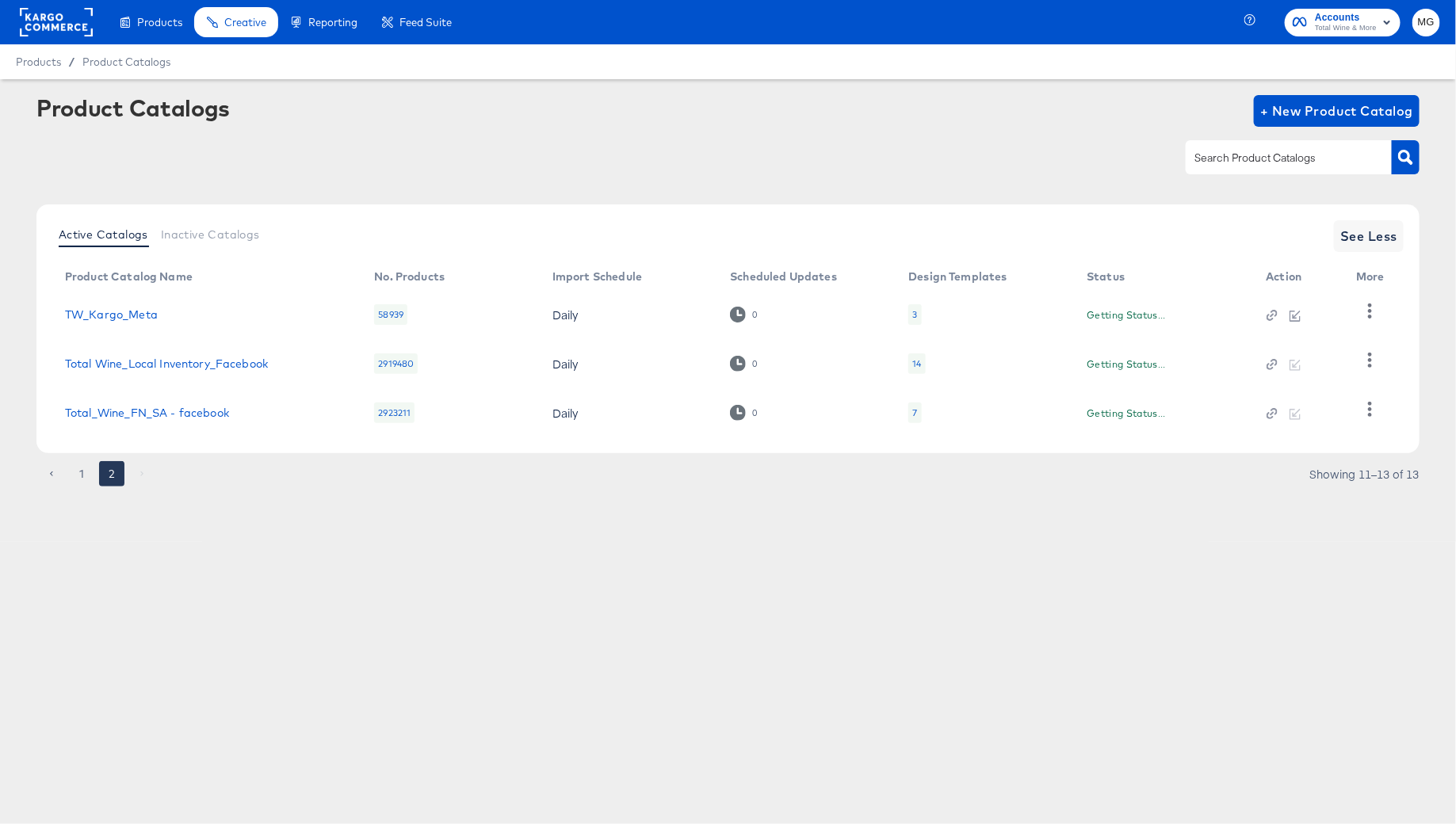
scroll to position [0, 0]
click at [1375, 366] on icon "button" at bounding box center [1370, 360] width 15 height 15
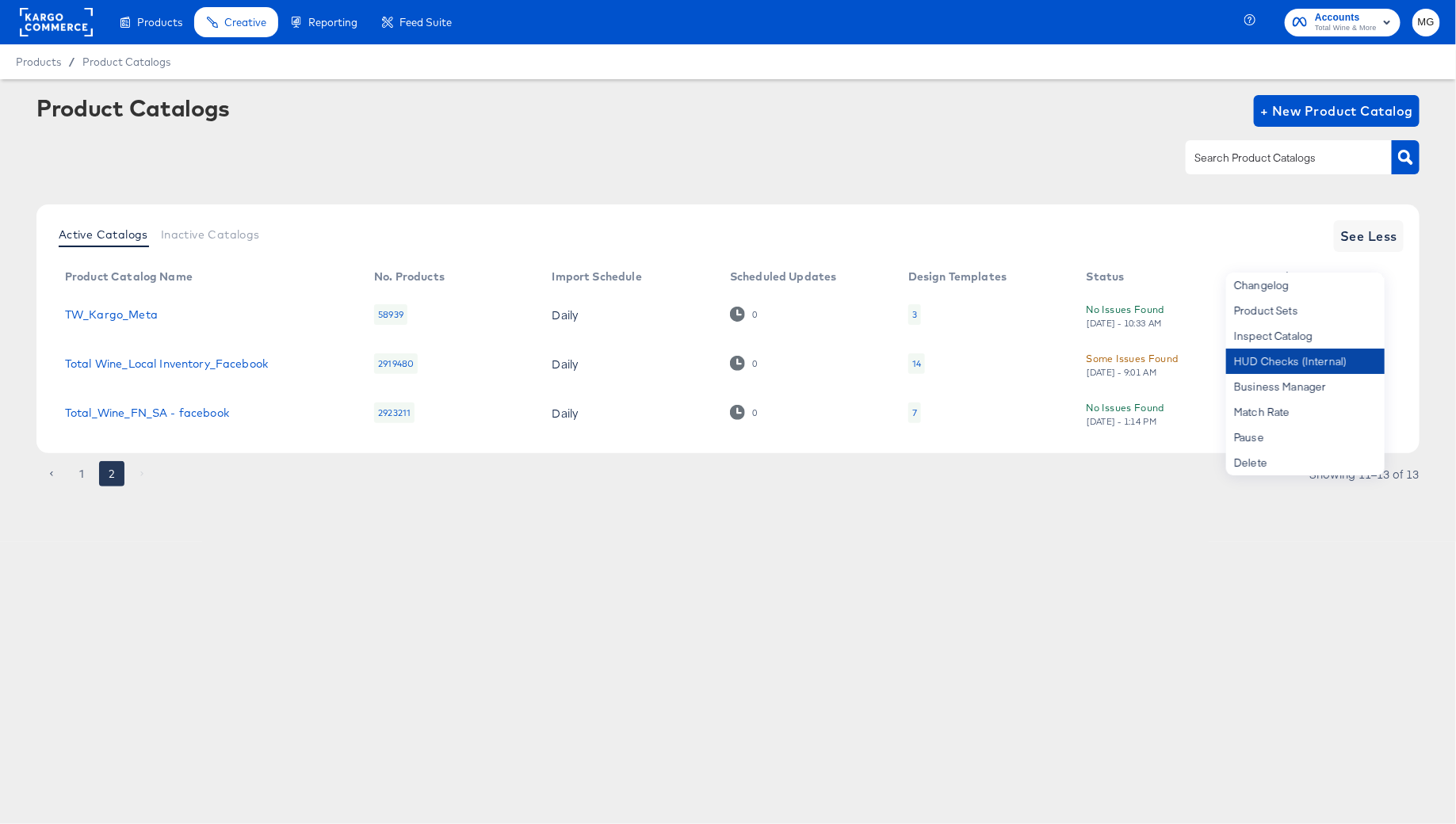
click at [1313, 362] on div "HUD Checks (Internal)" at bounding box center [1305, 361] width 159 height 25
